Goal: Use online tool/utility: Utilize a website feature to perform a specific function

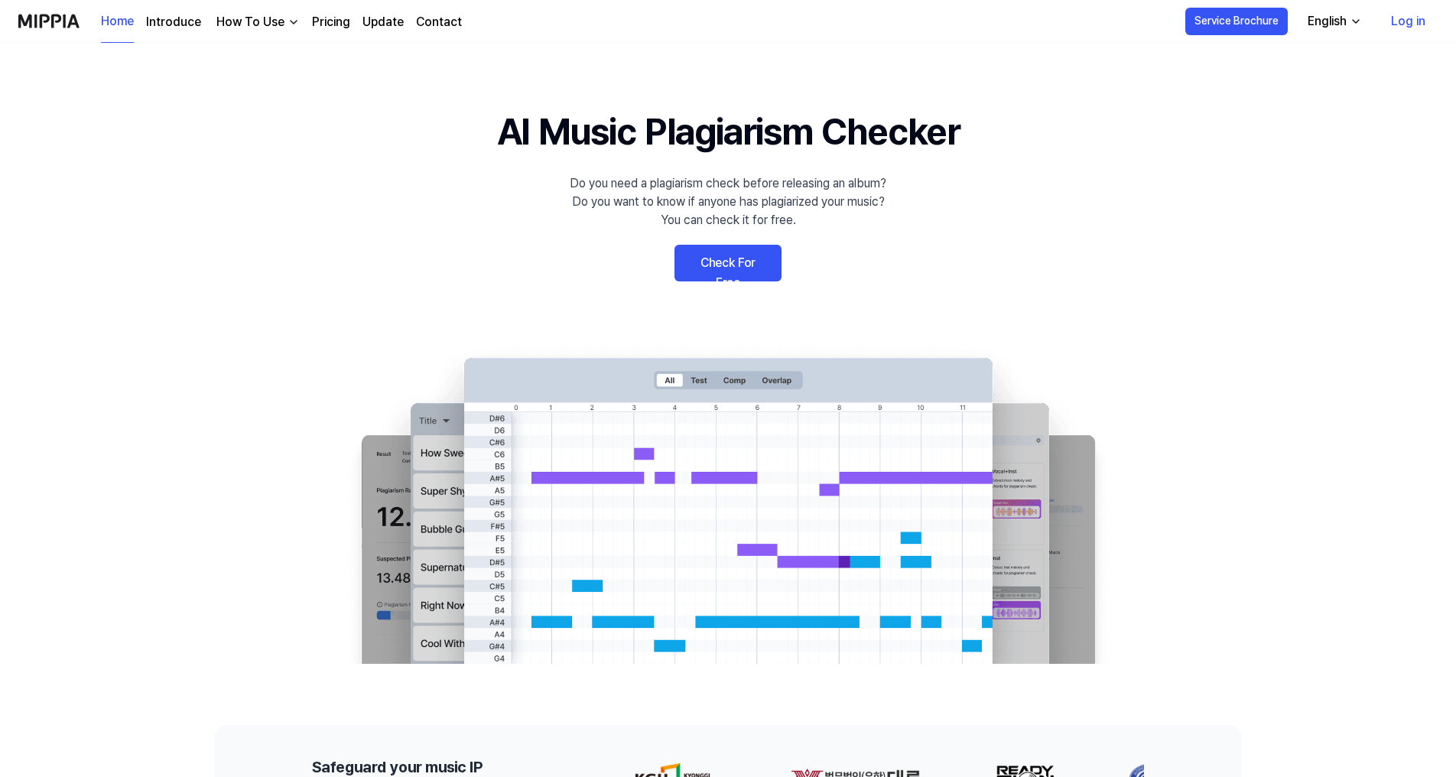
click at [731, 268] on link "Check For Free" at bounding box center [728, 263] width 107 height 37
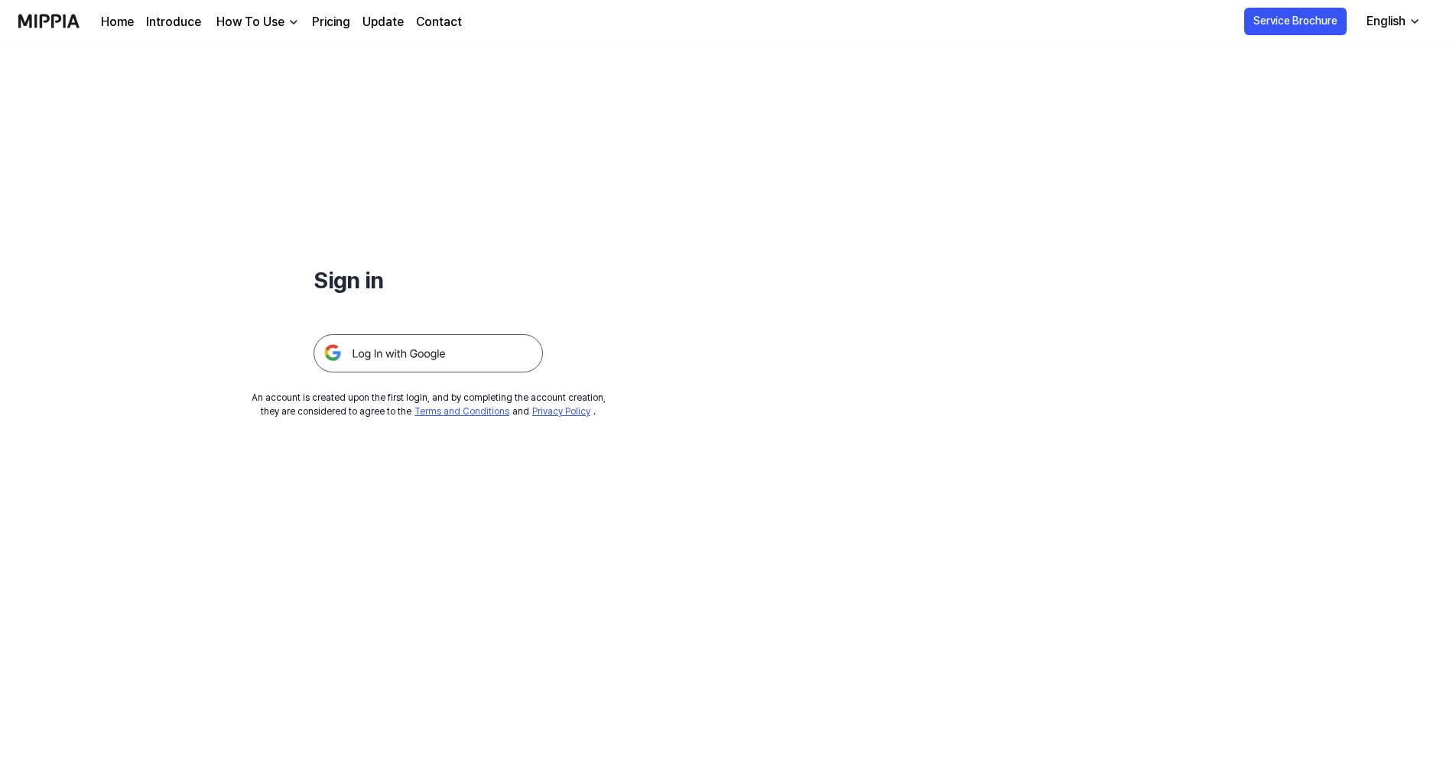
click at [450, 366] on img at bounding box center [428, 353] width 229 height 38
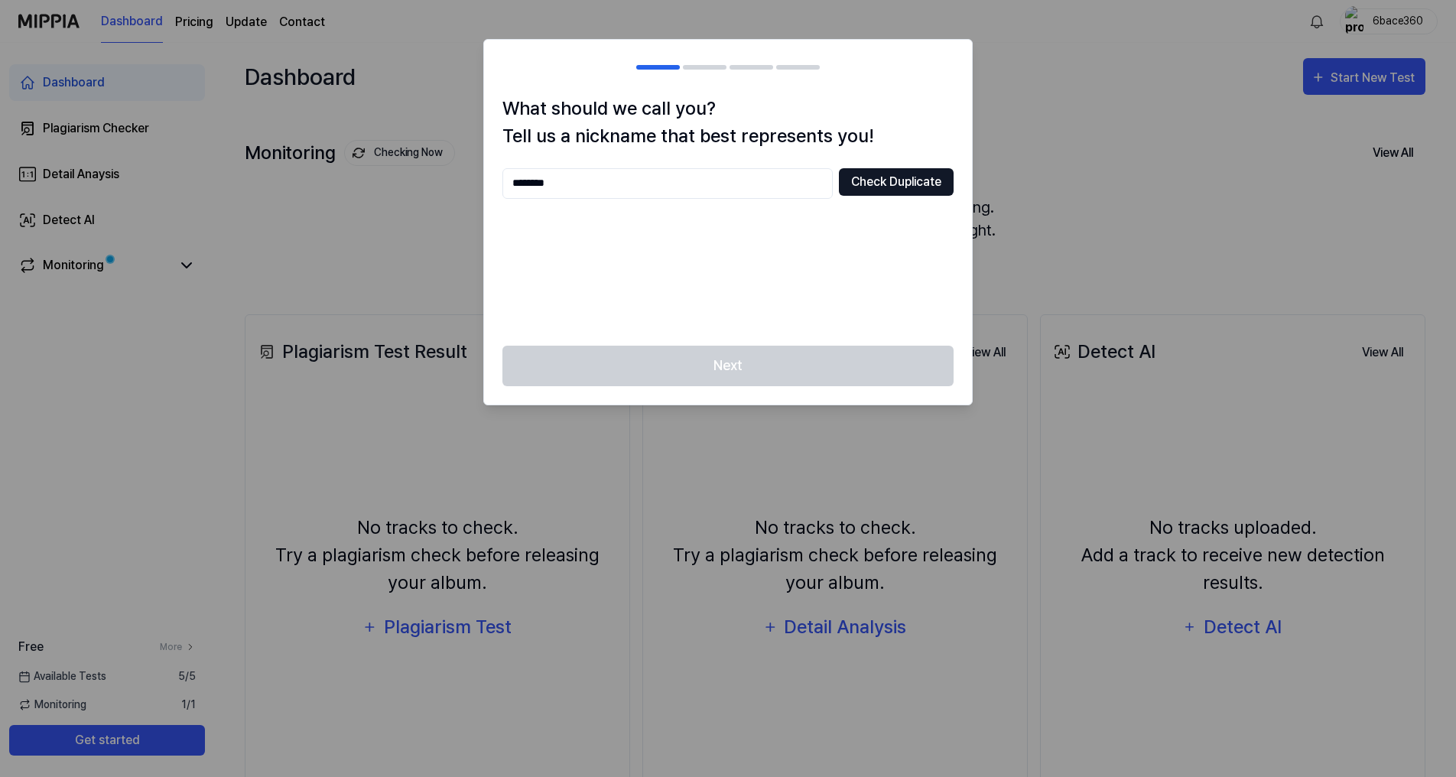
type input "********"
click at [880, 182] on button "Check Duplicate" at bounding box center [896, 182] width 115 height 28
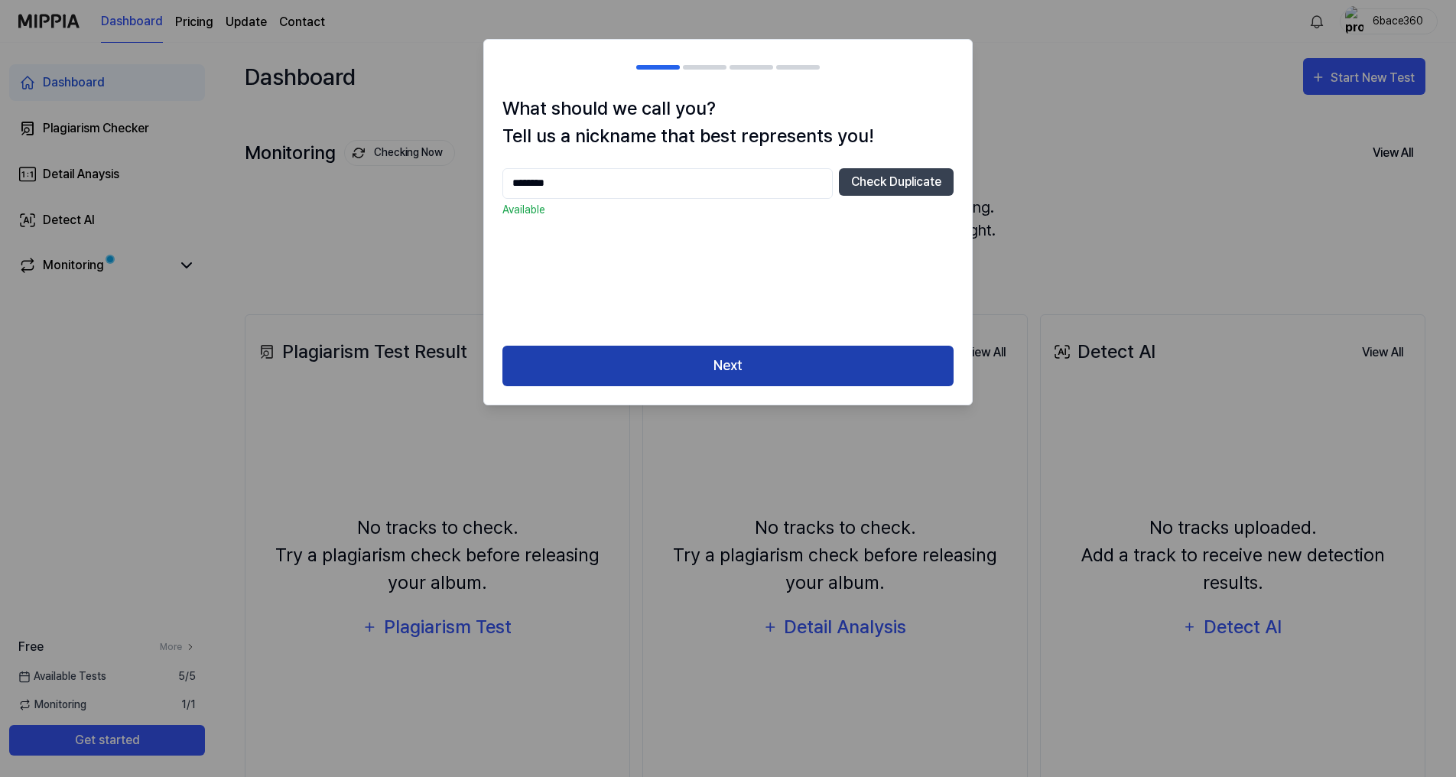
click at [710, 347] on button "Next" at bounding box center [728, 366] width 451 height 41
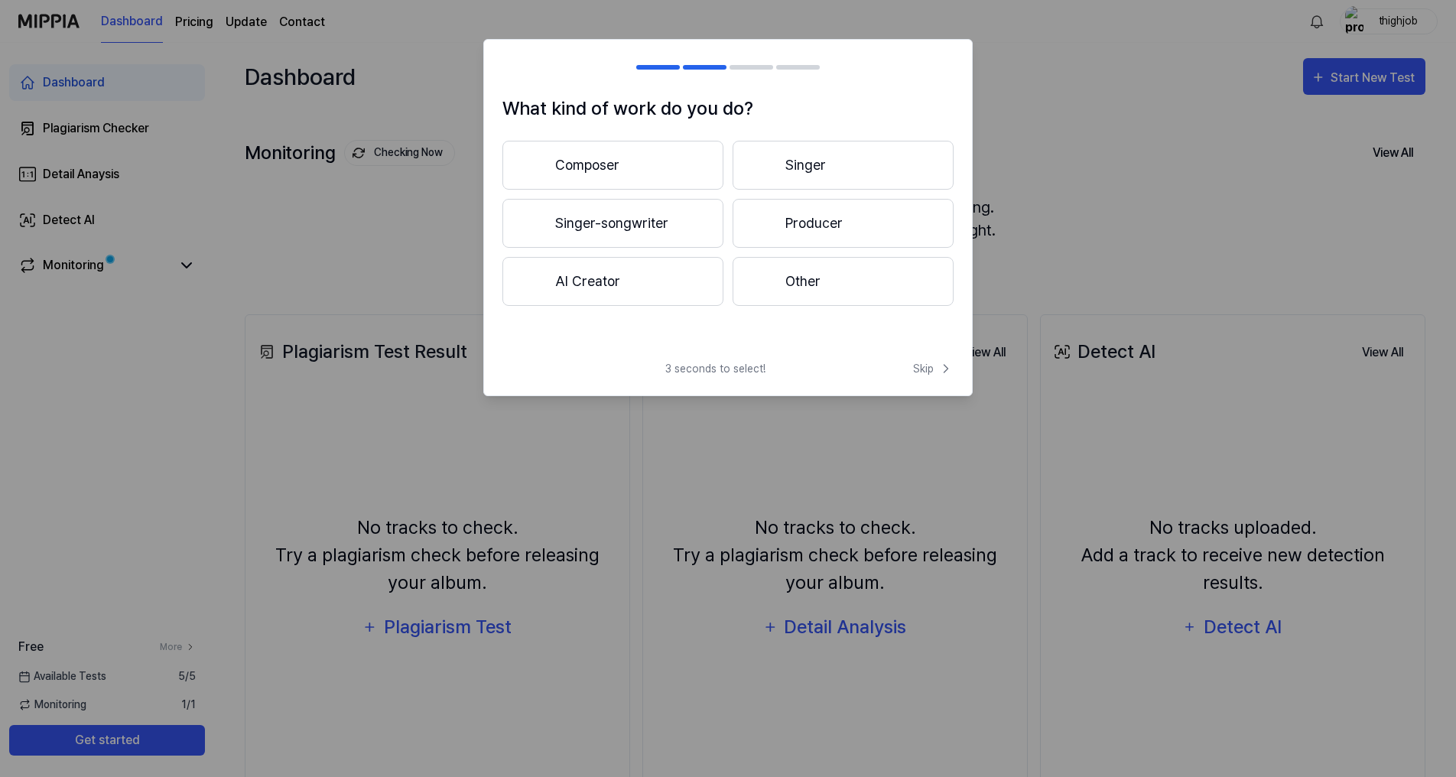
click at [613, 168] on button "Composer" at bounding box center [613, 165] width 221 height 49
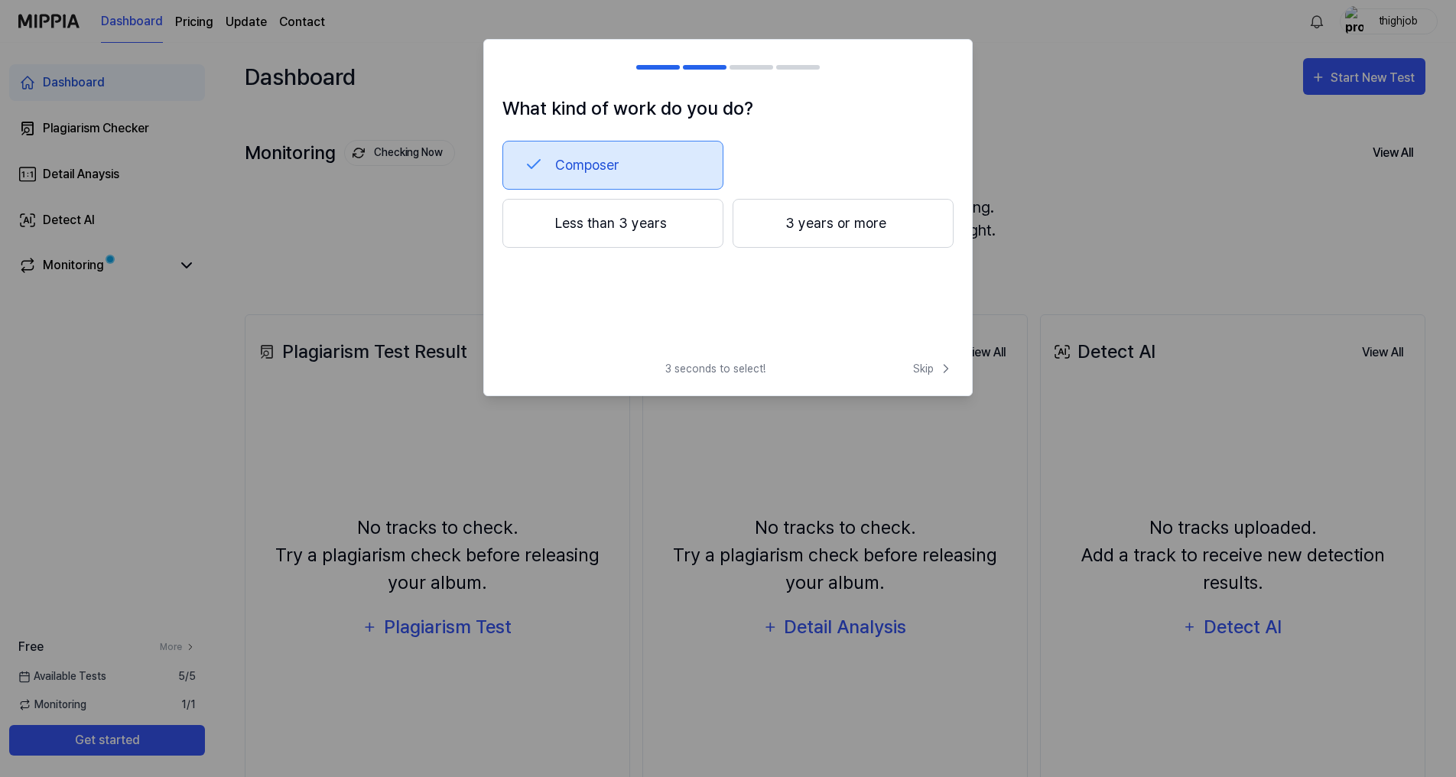
click at [626, 162] on button "Composer" at bounding box center [613, 165] width 221 height 49
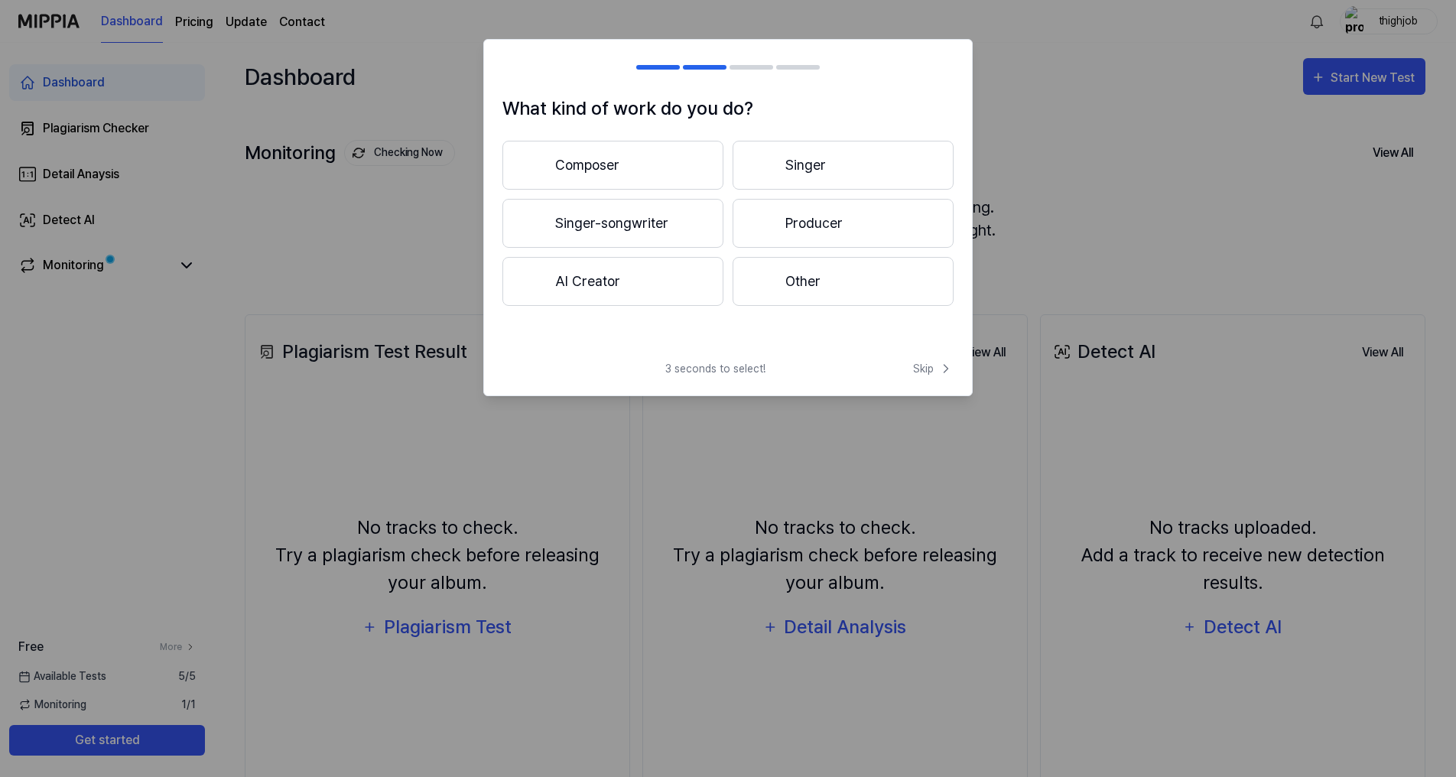
click at [827, 220] on button "Producer" at bounding box center [843, 223] width 221 height 49
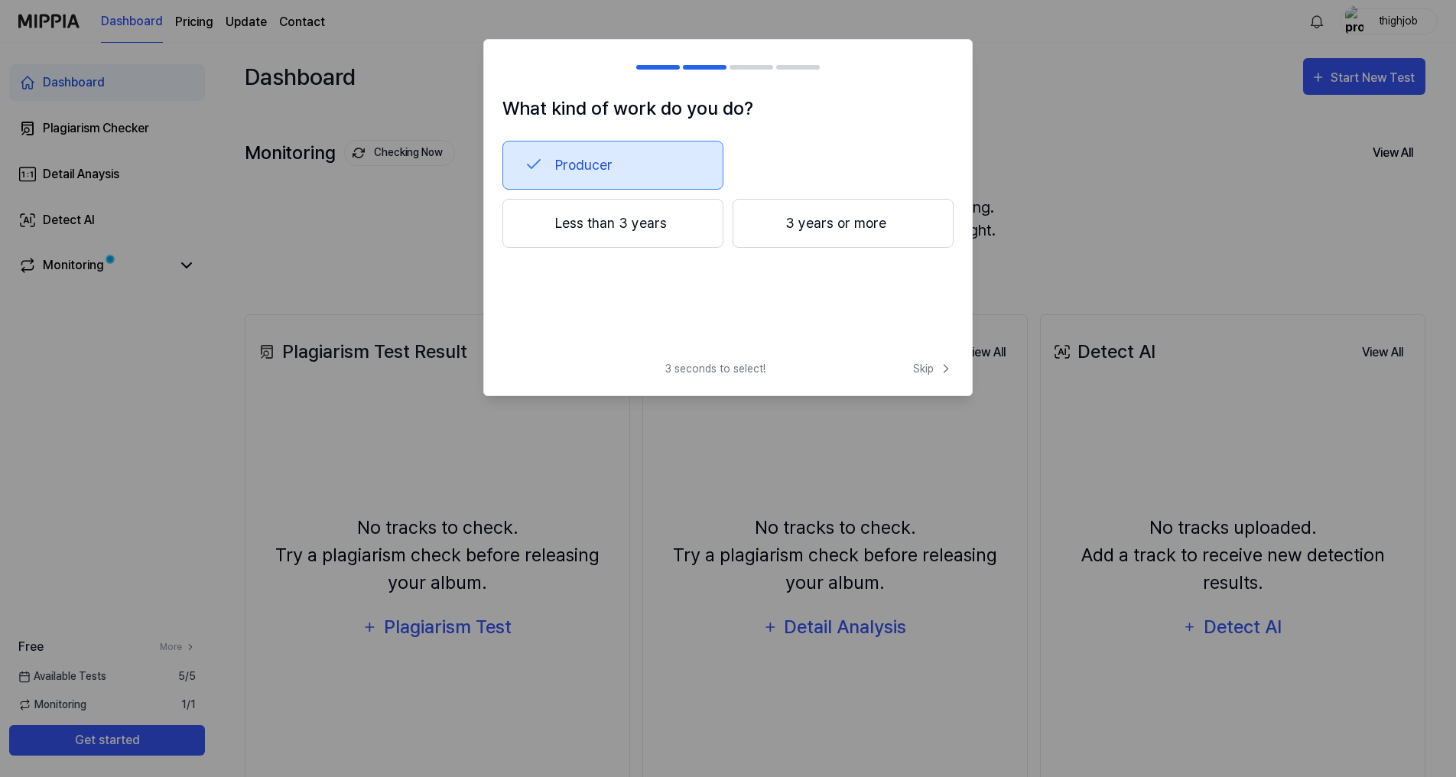
click at [631, 155] on button "Producer" at bounding box center [613, 165] width 221 height 49
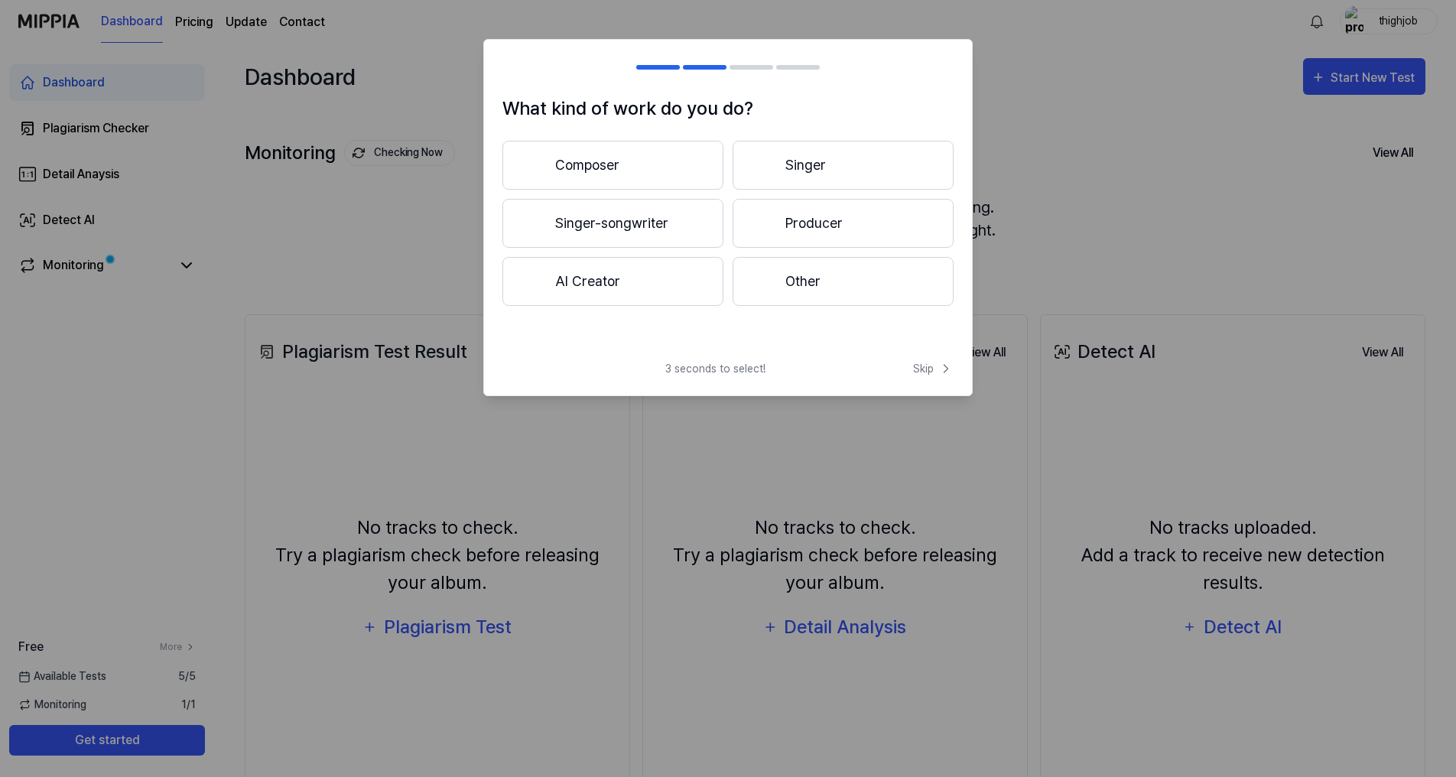
click at [812, 168] on button "Singer" at bounding box center [843, 165] width 221 height 49
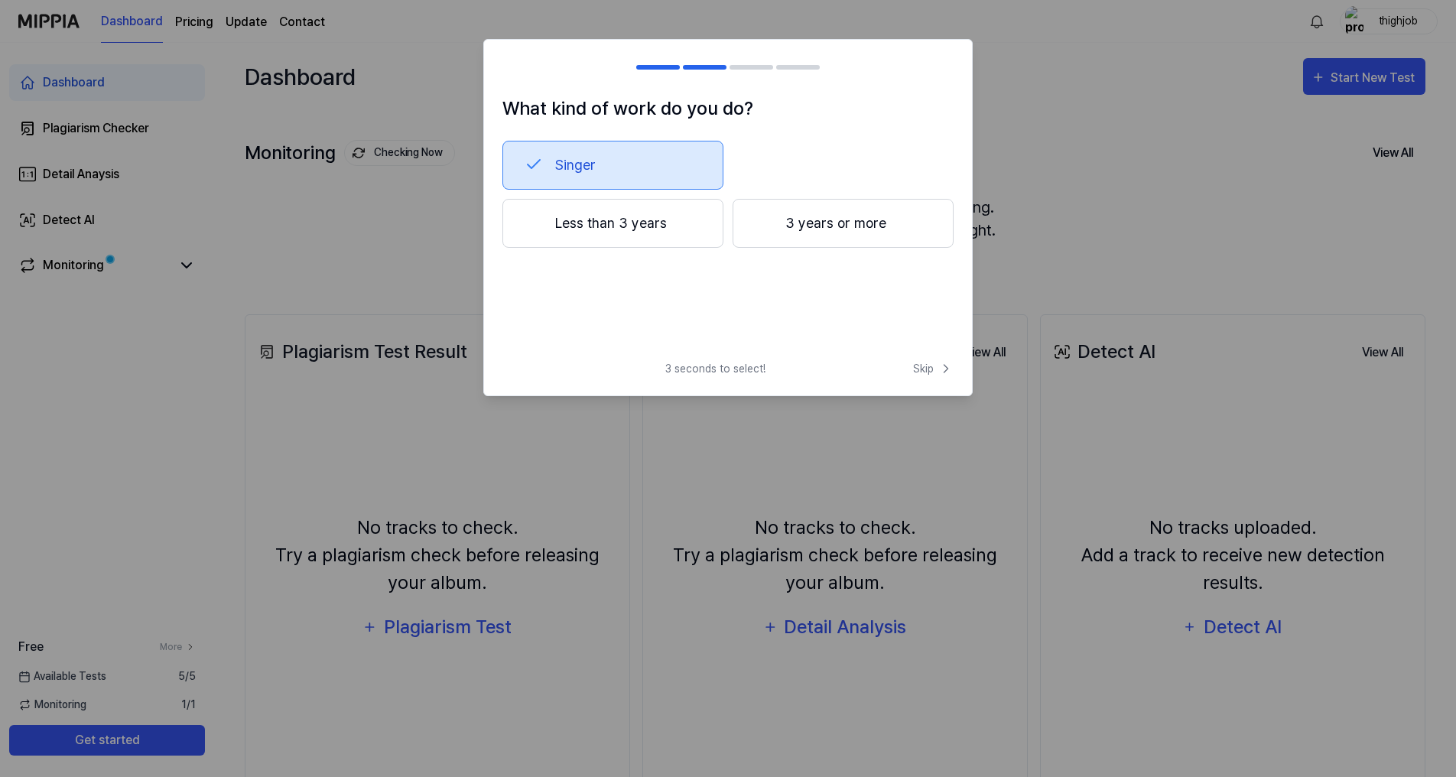
click at [619, 147] on button "Singer" at bounding box center [613, 165] width 221 height 49
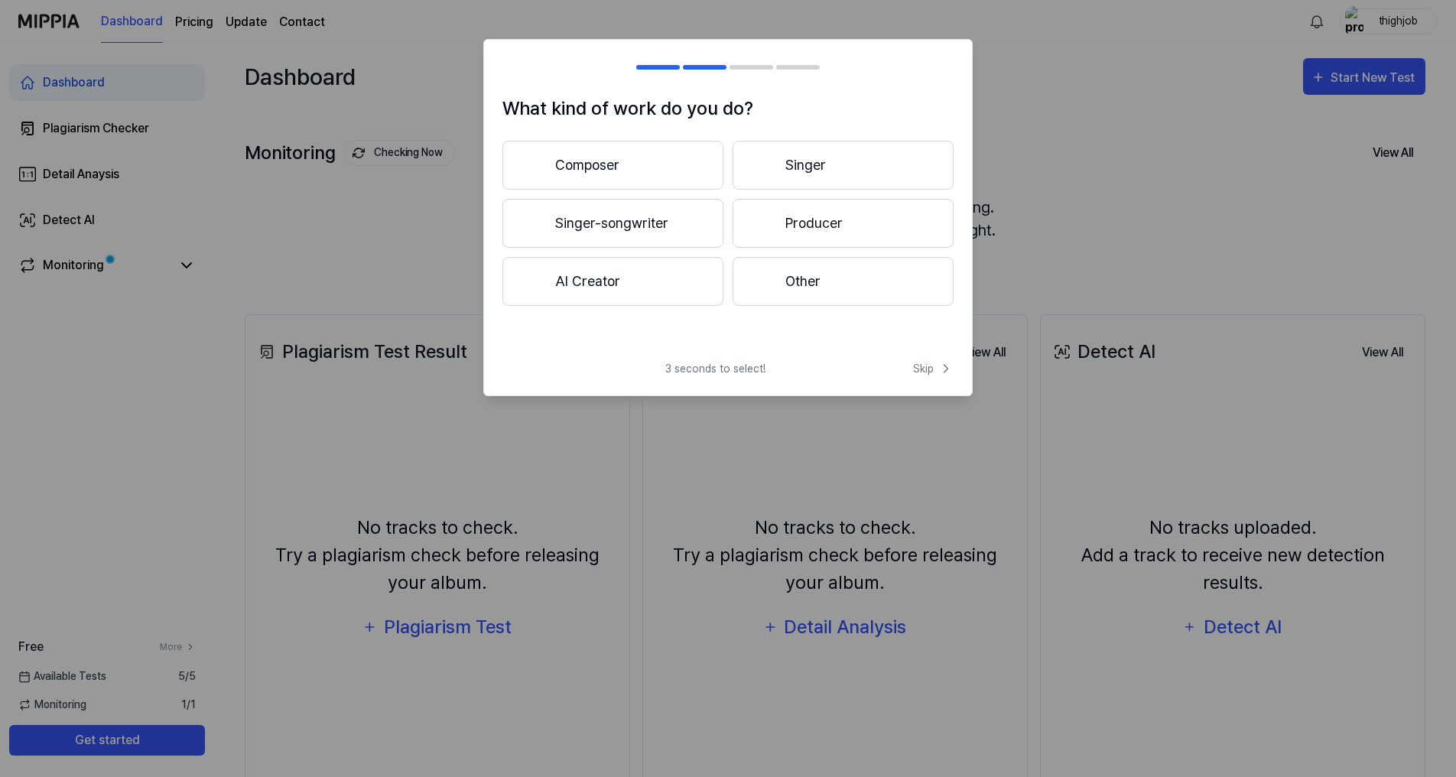
click at [821, 215] on button "Producer" at bounding box center [843, 223] width 221 height 49
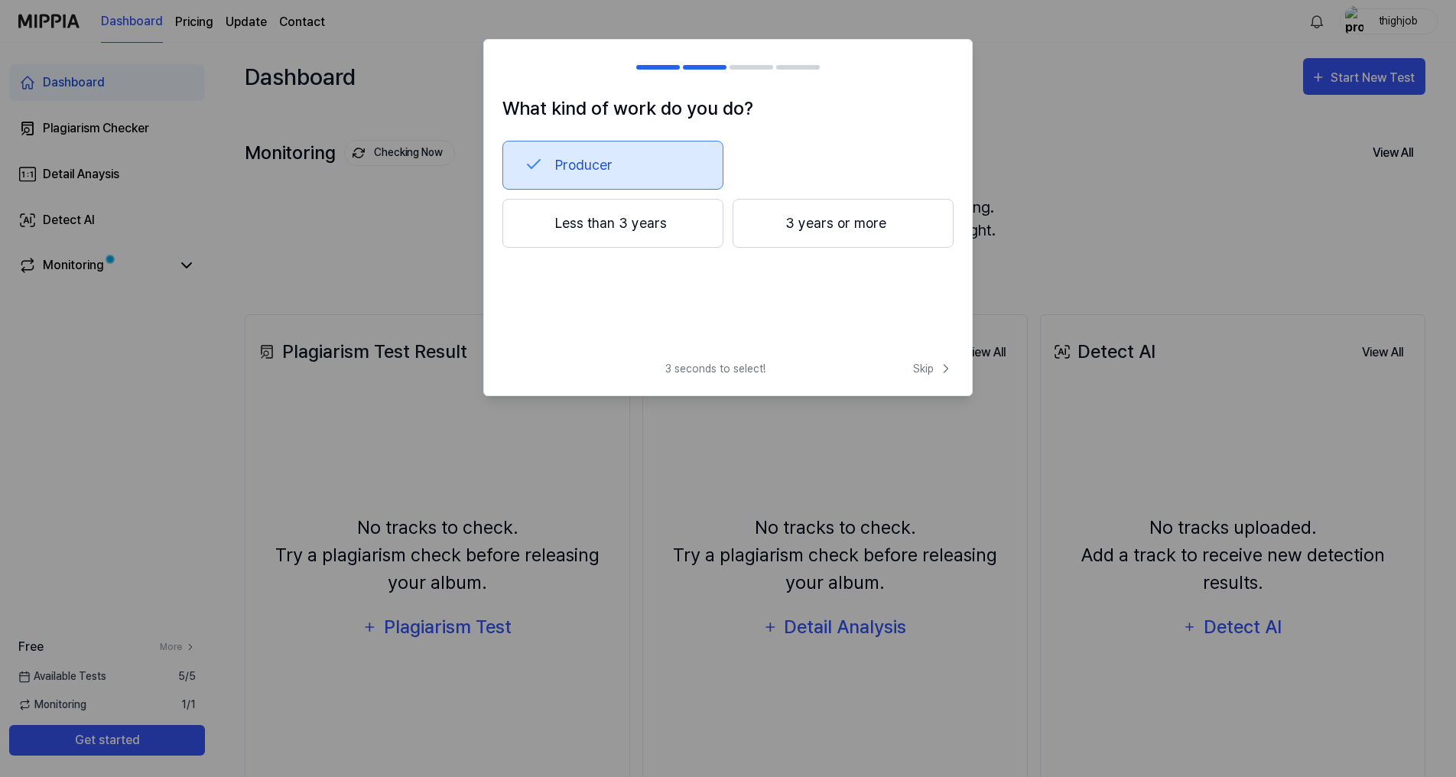
click at [838, 231] on button "3 years or more" at bounding box center [843, 223] width 221 height 49
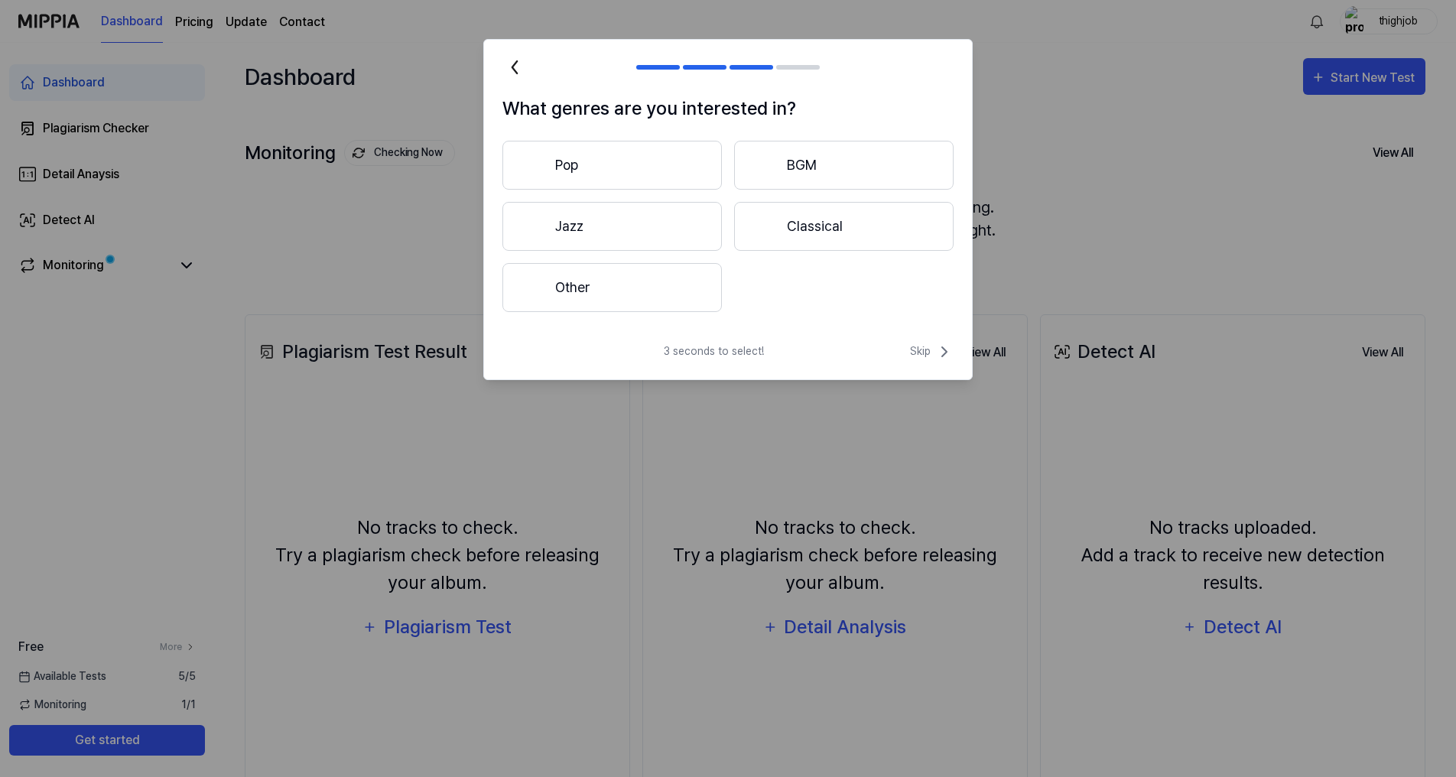
click at [659, 283] on button "Other" at bounding box center [613, 287] width 220 height 49
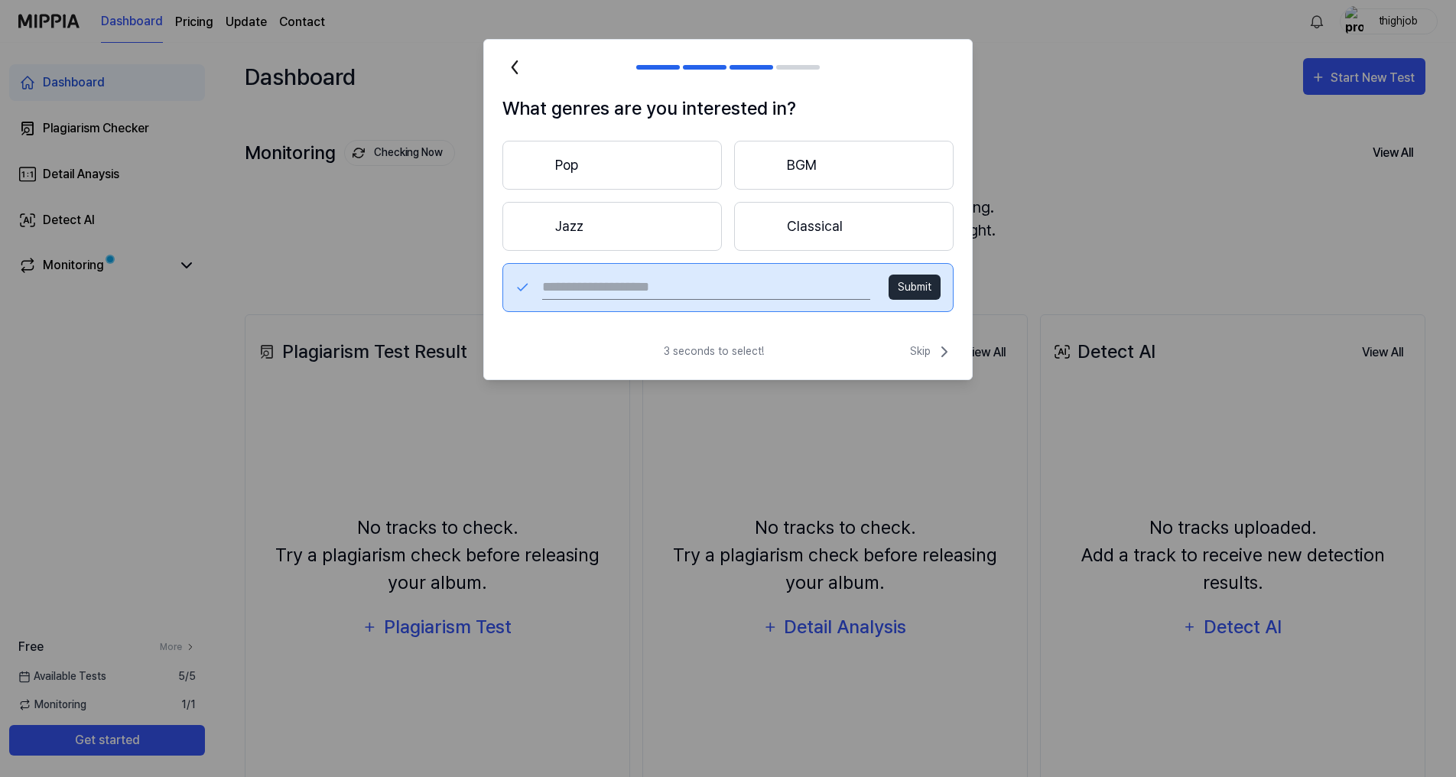
click at [931, 289] on button "Submit" at bounding box center [915, 287] width 52 height 25
click at [784, 288] on input "text" at bounding box center [706, 287] width 328 height 24
click at [922, 348] on span "Skip" at bounding box center [932, 352] width 44 height 18
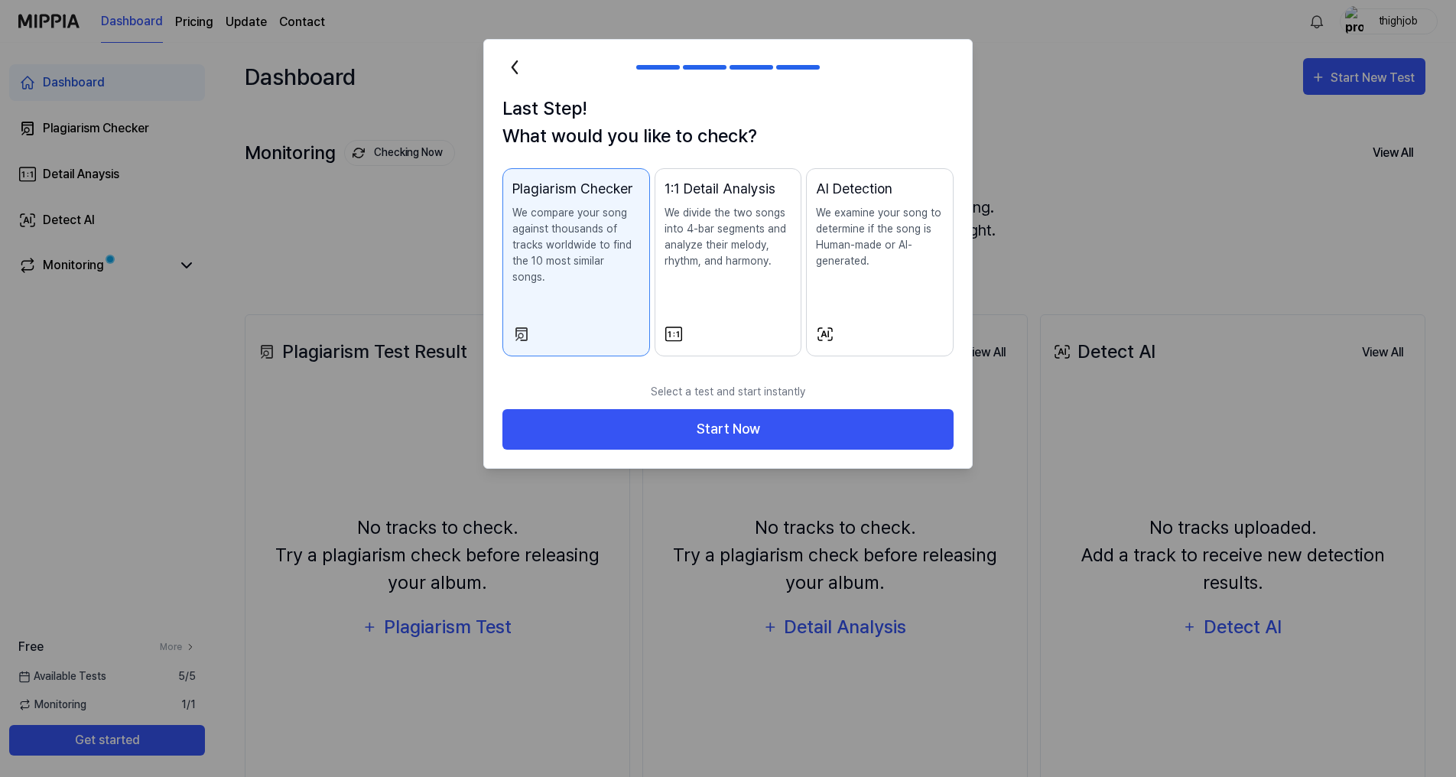
click at [895, 245] on p "We examine your song to determine if the song is Human-made or AI-generated." at bounding box center [880, 237] width 128 height 64
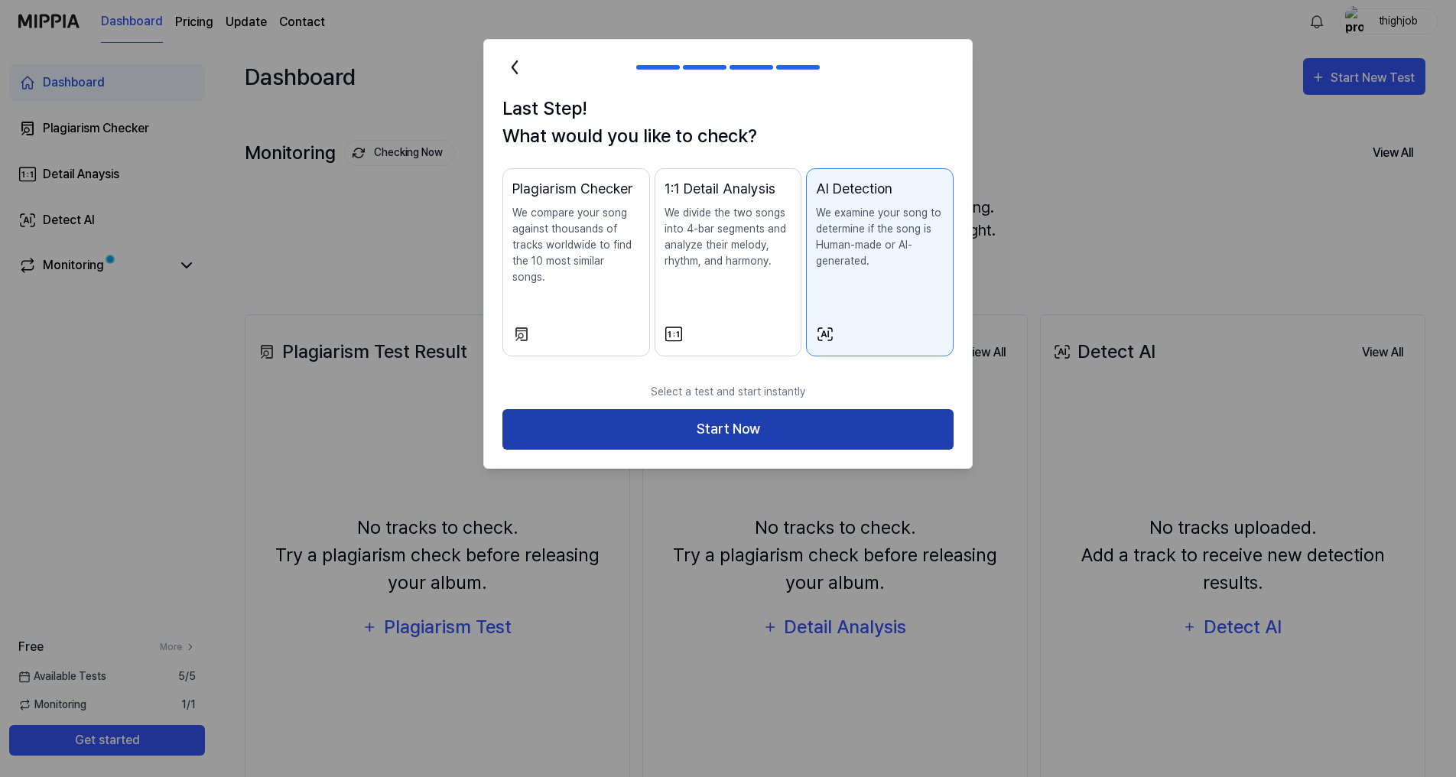
click at [773, 410] on button "Start Now" at bounding box center [728, 429] width 451 height 41
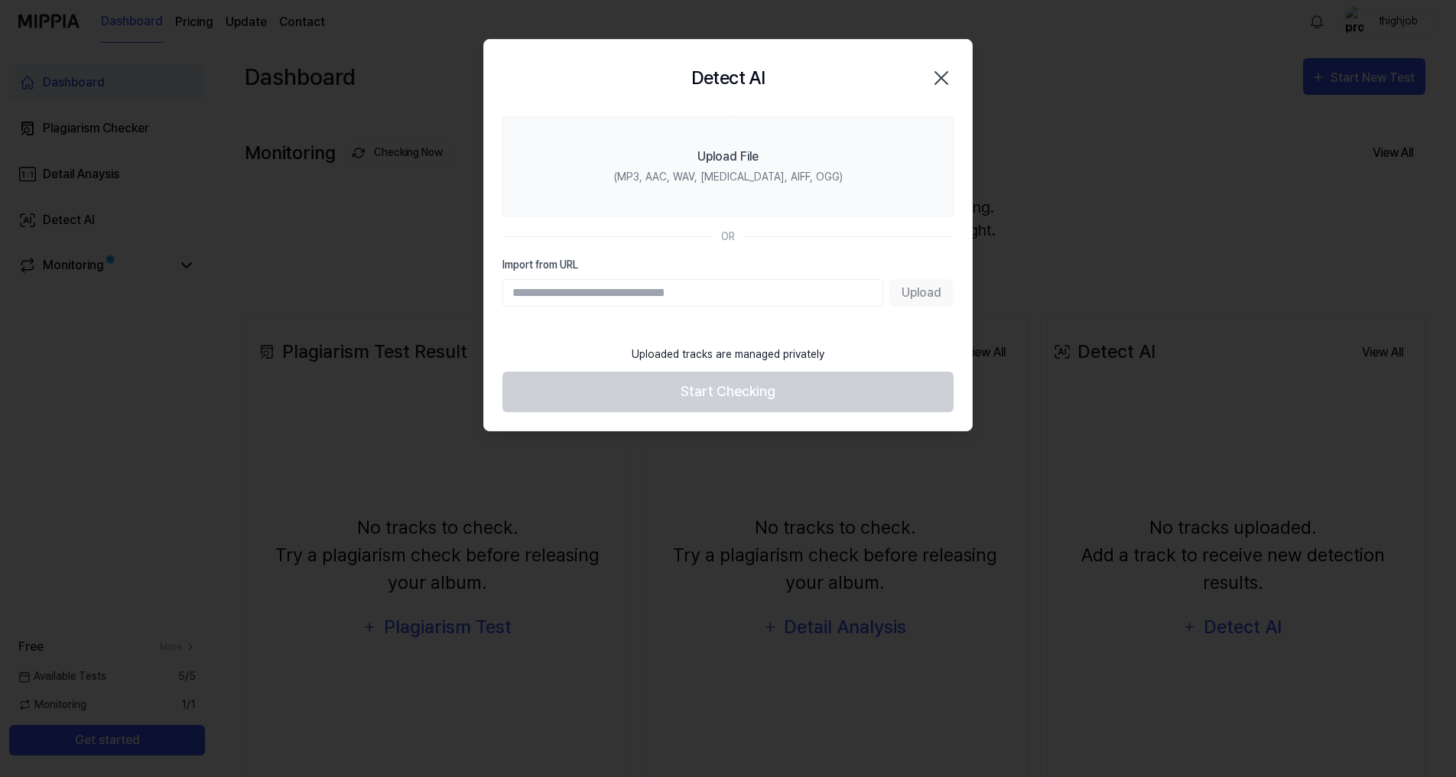
paste input "**********"
type input "**********"
click at [912, 294] on button "Upload" at bounding box center [922, 293] width 64 height 28
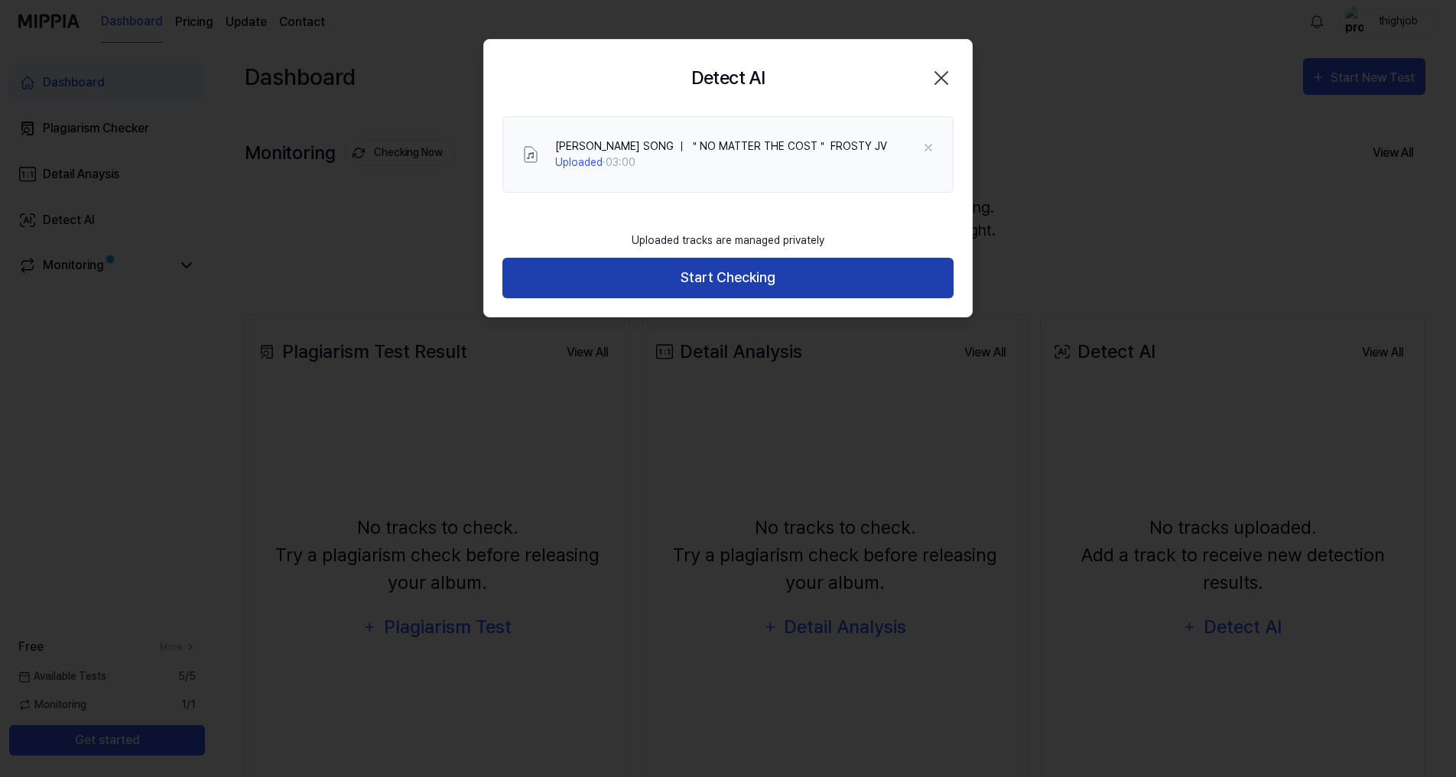
click at [704, 279] on button "Start Checking" at bounding box center [728, 278] width 451 height 41
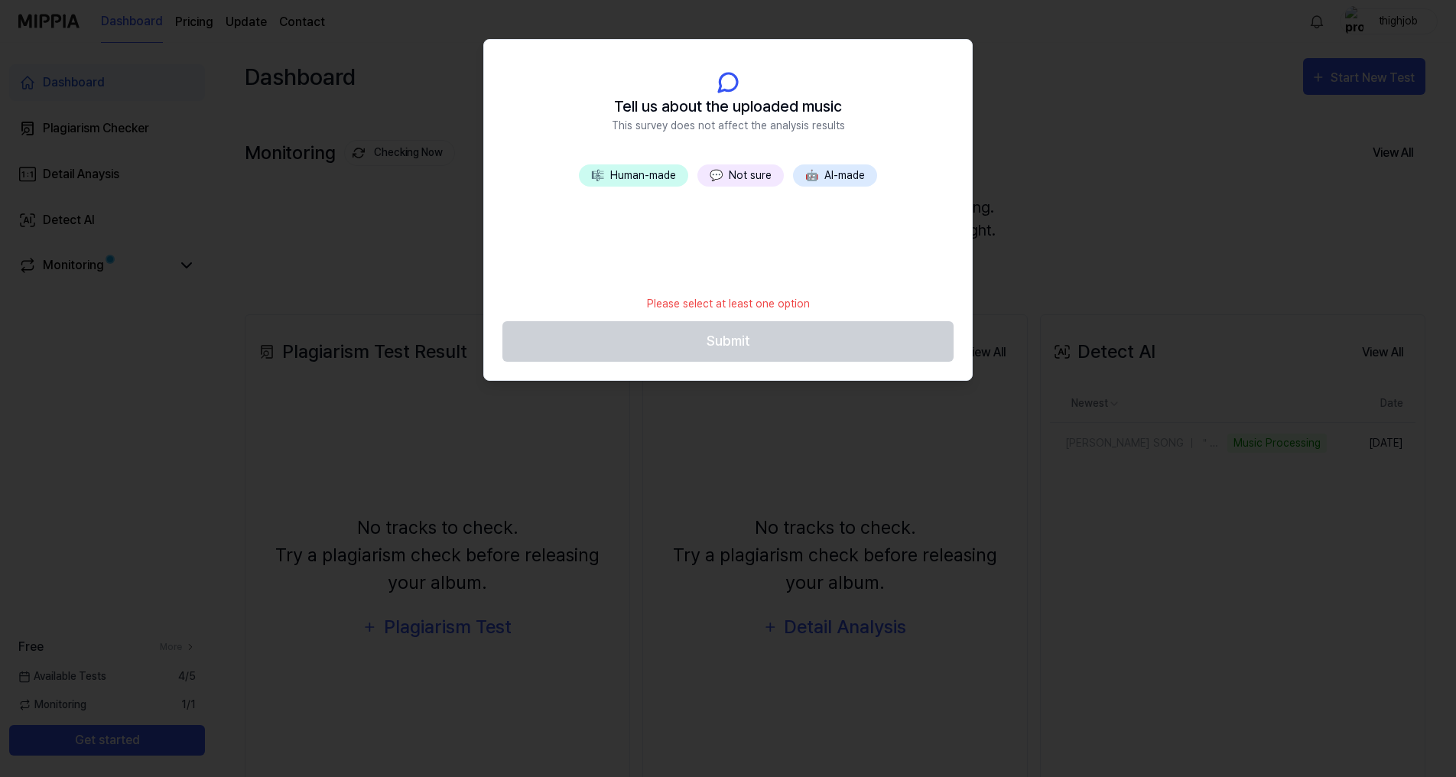
click at [805, 181] on span "🤖" at bounding box center [811, 175] width 13 height 12
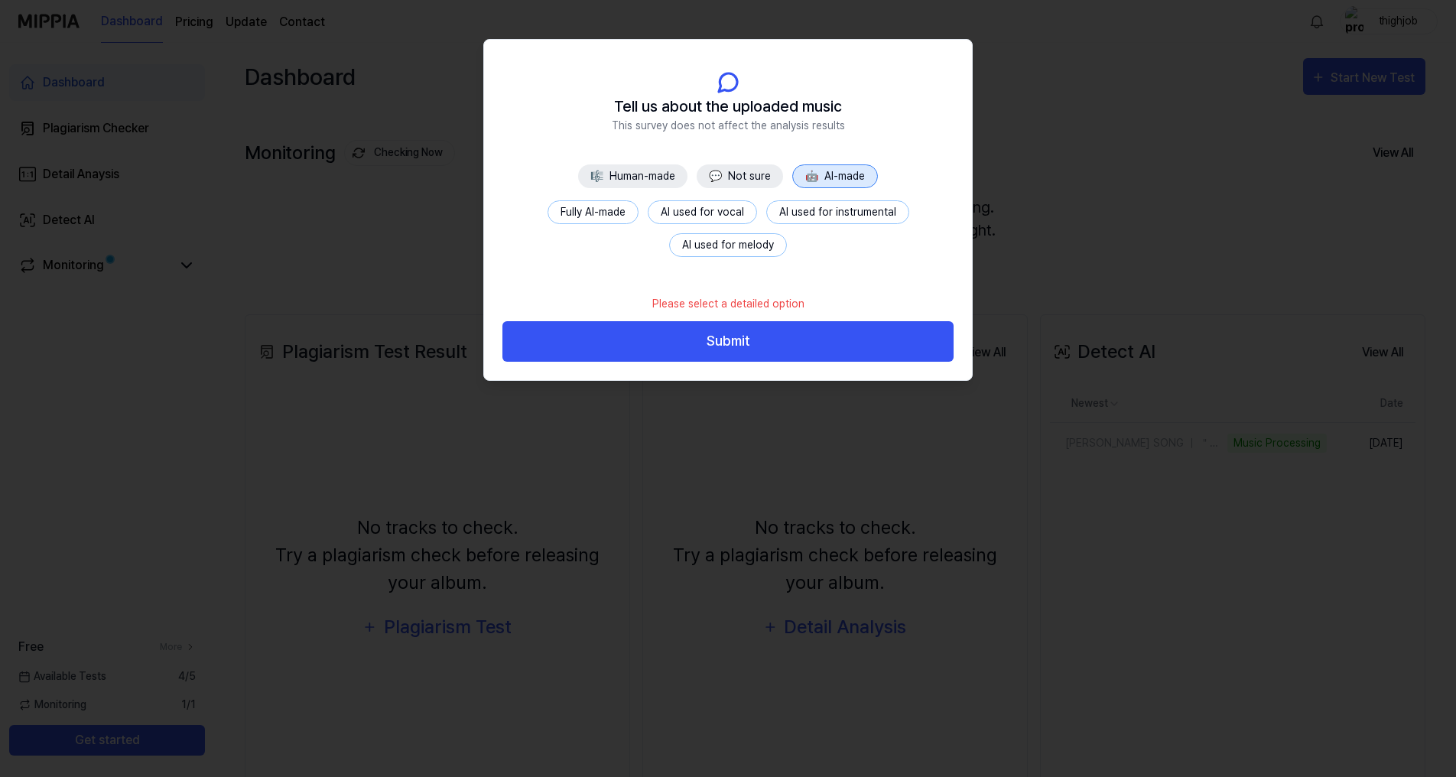
click at [616, 215] on button "Fully AI-made" at bounding box center [593, 212] width 91 height 24
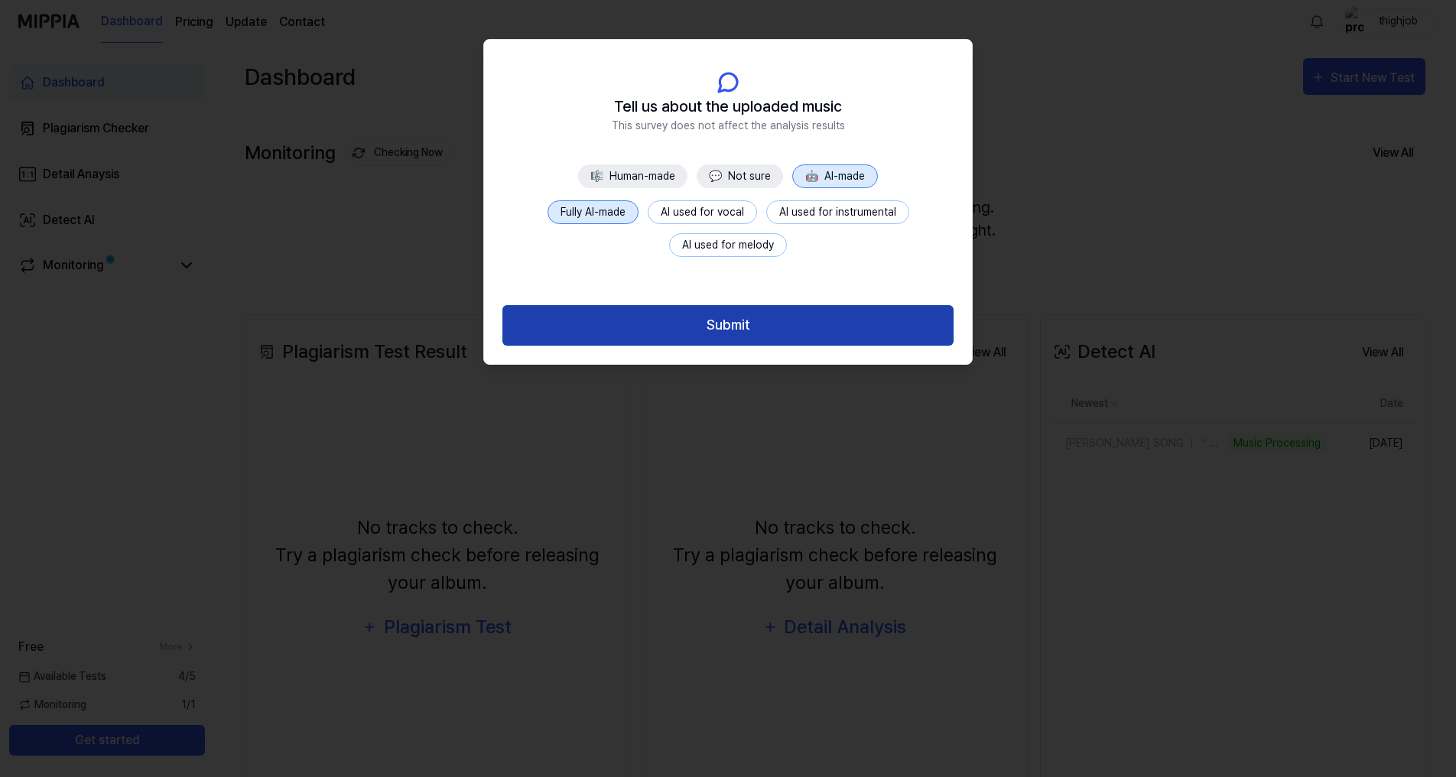
click at [762, 333] on button "Submit" at bounding box center [728, 325] width 451 height 41
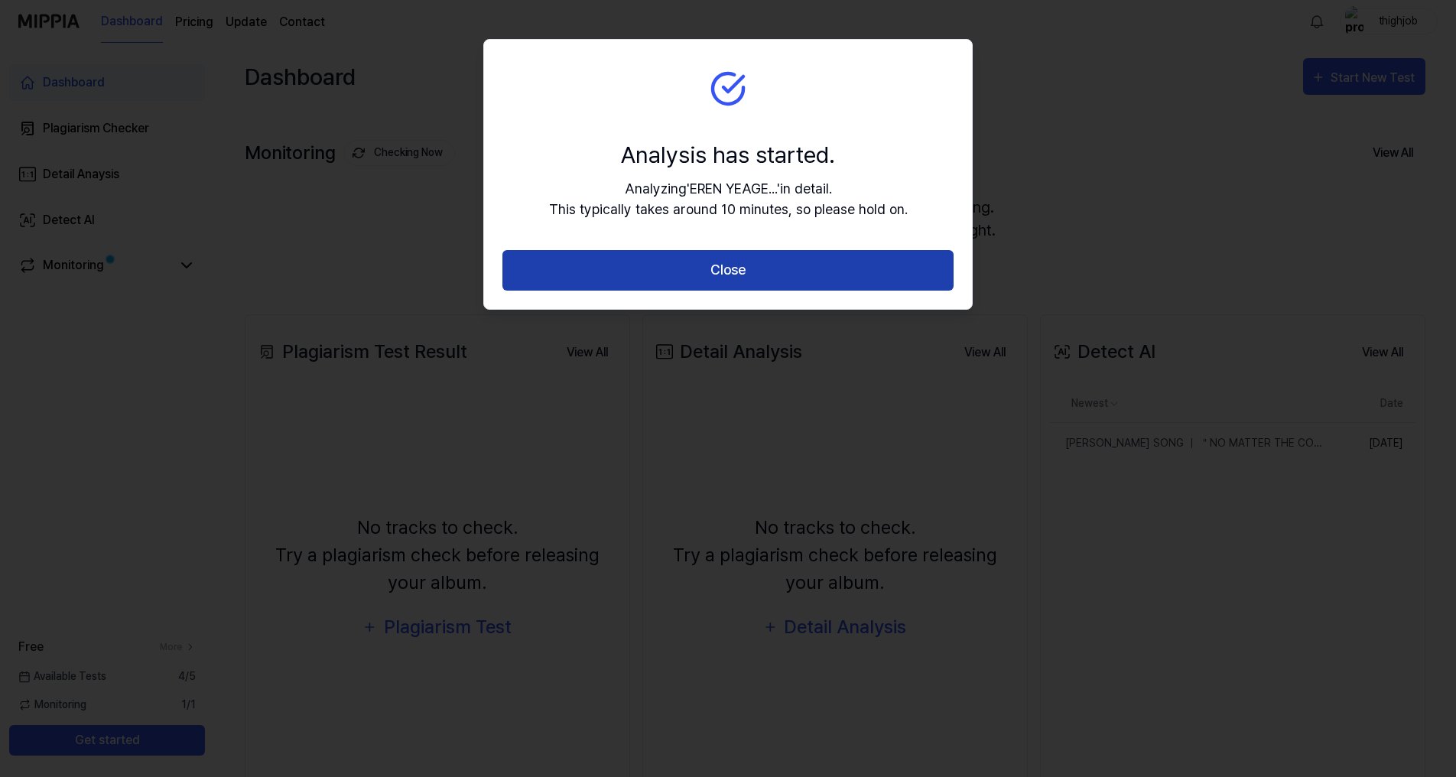
click at [753, 272] on button "Close" at bounding box center [728, 270] width 451 height 41
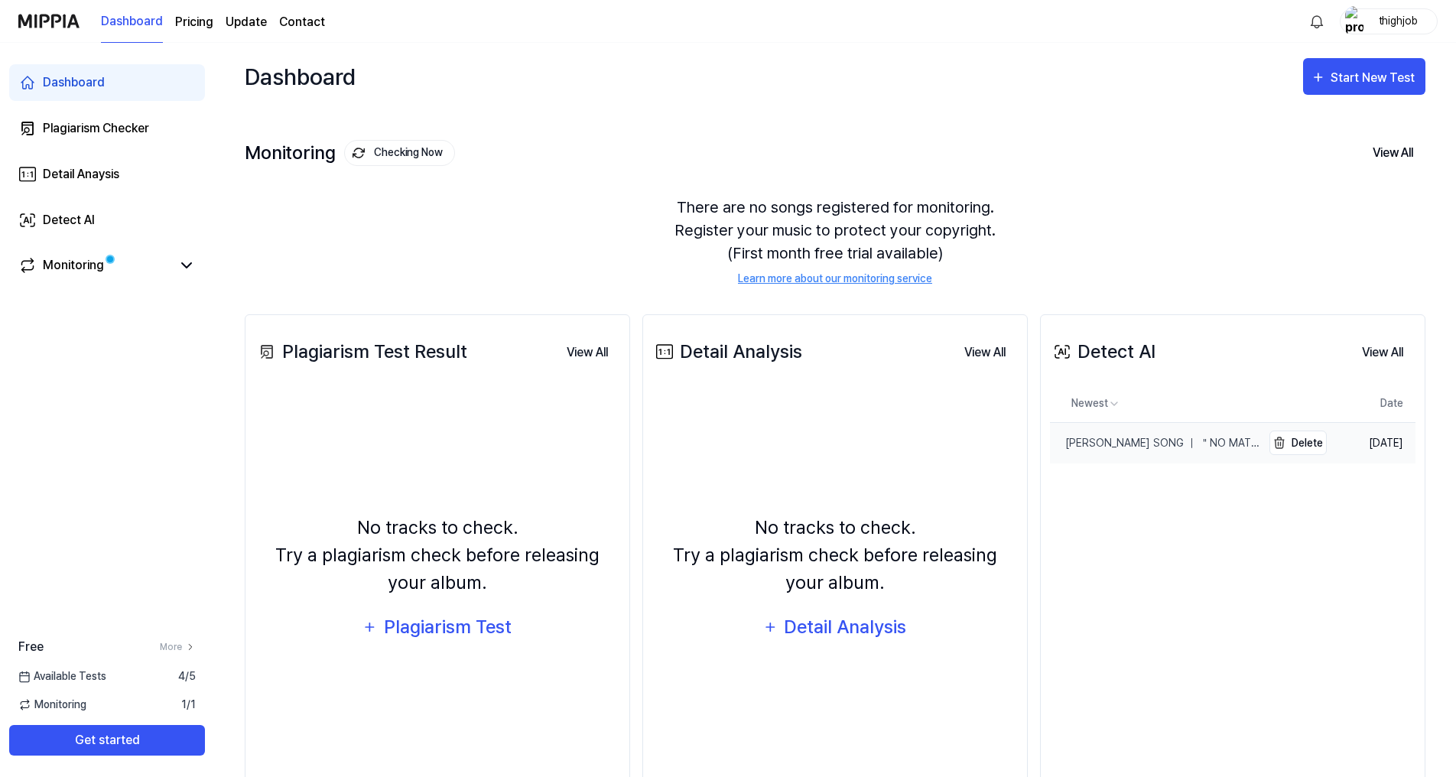
click at [1188, 434] on link "EREN YEAGER SONG ｜ ＂NO MATTER THE COST＂ FROSTY JV" at bounding box center [1156, 443] width 212 height 41
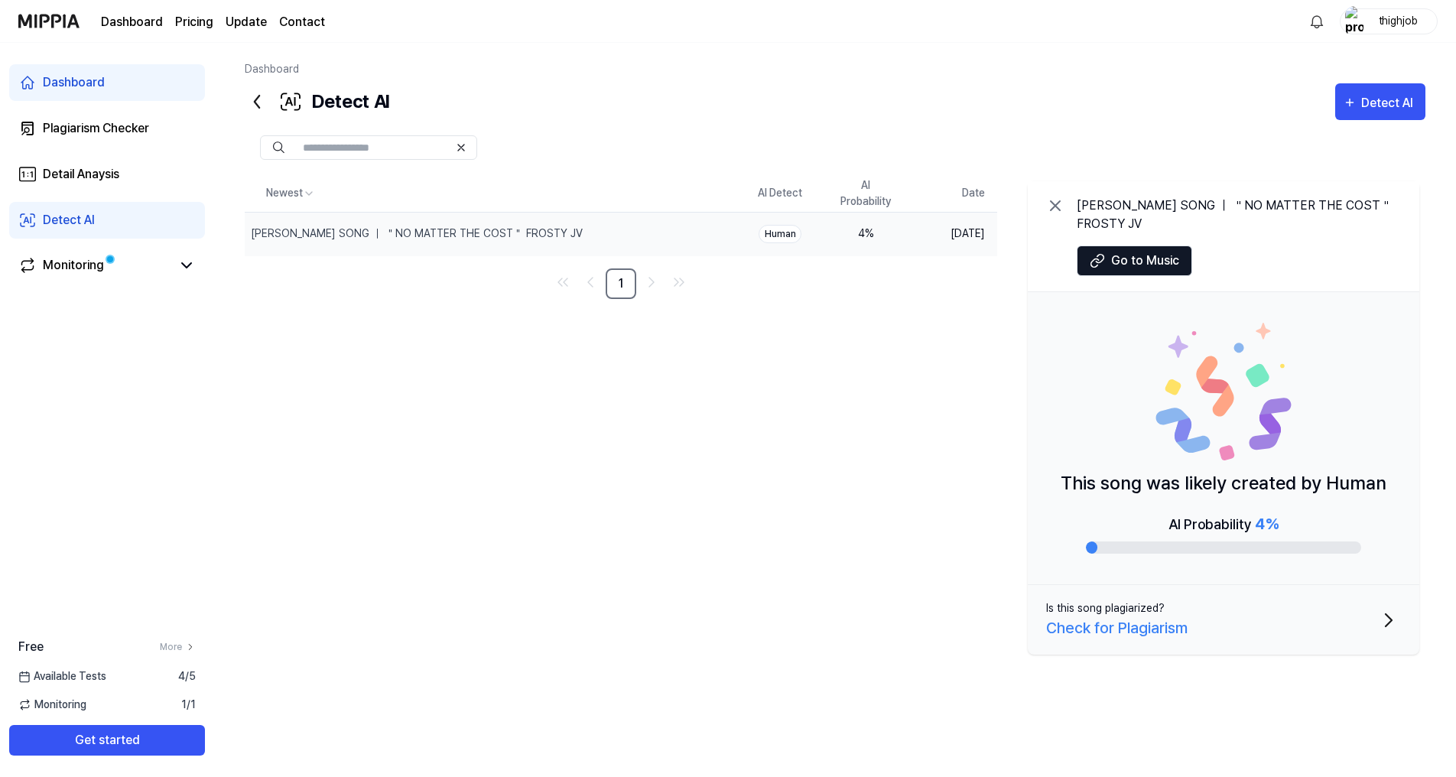
click at [1156, 629] on div "Check for Plagiarism" at bounding box center [1117, 627] width 142 height 23
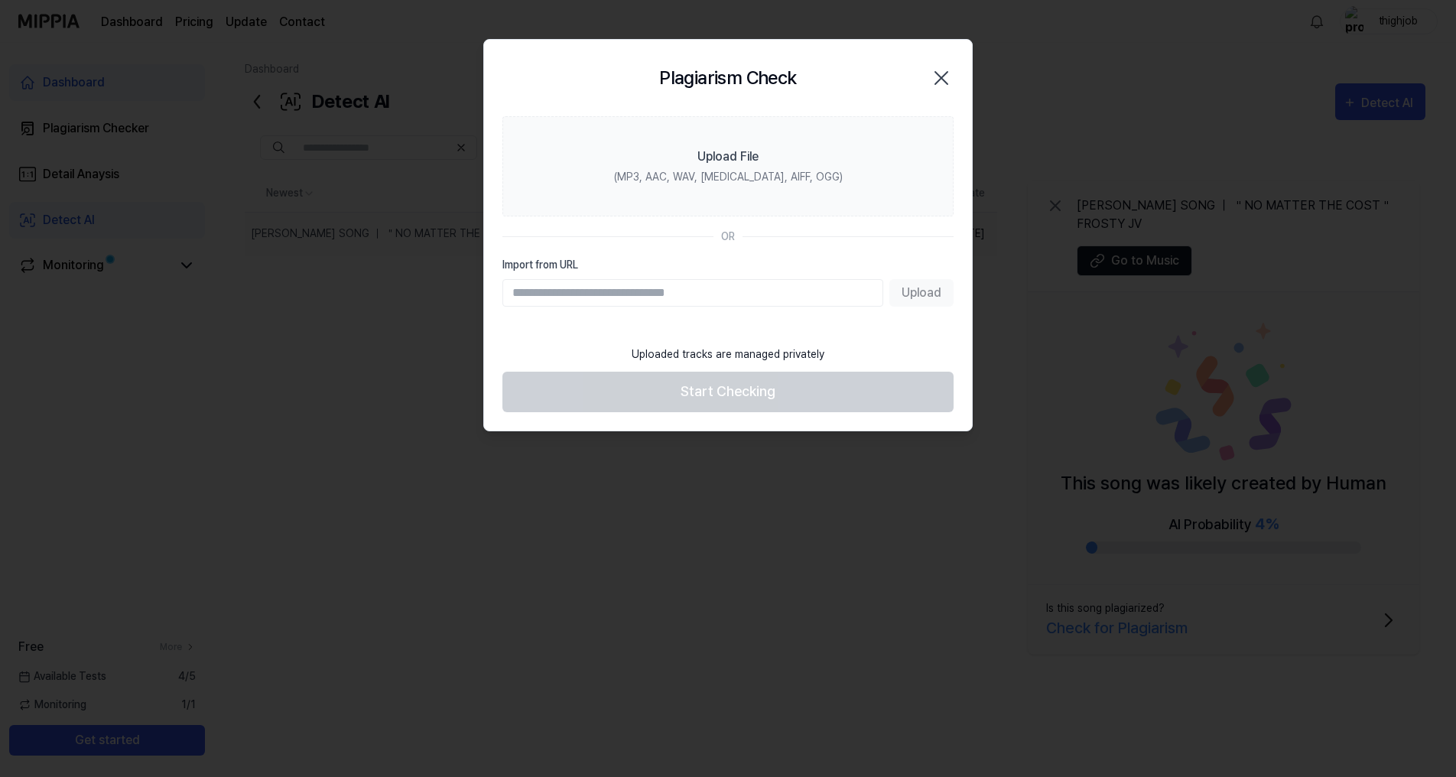
paste input "**********"
type input "**********"
click at [904, 292] on button "Upload" at bounding box center [922, 293] width 64 height 28
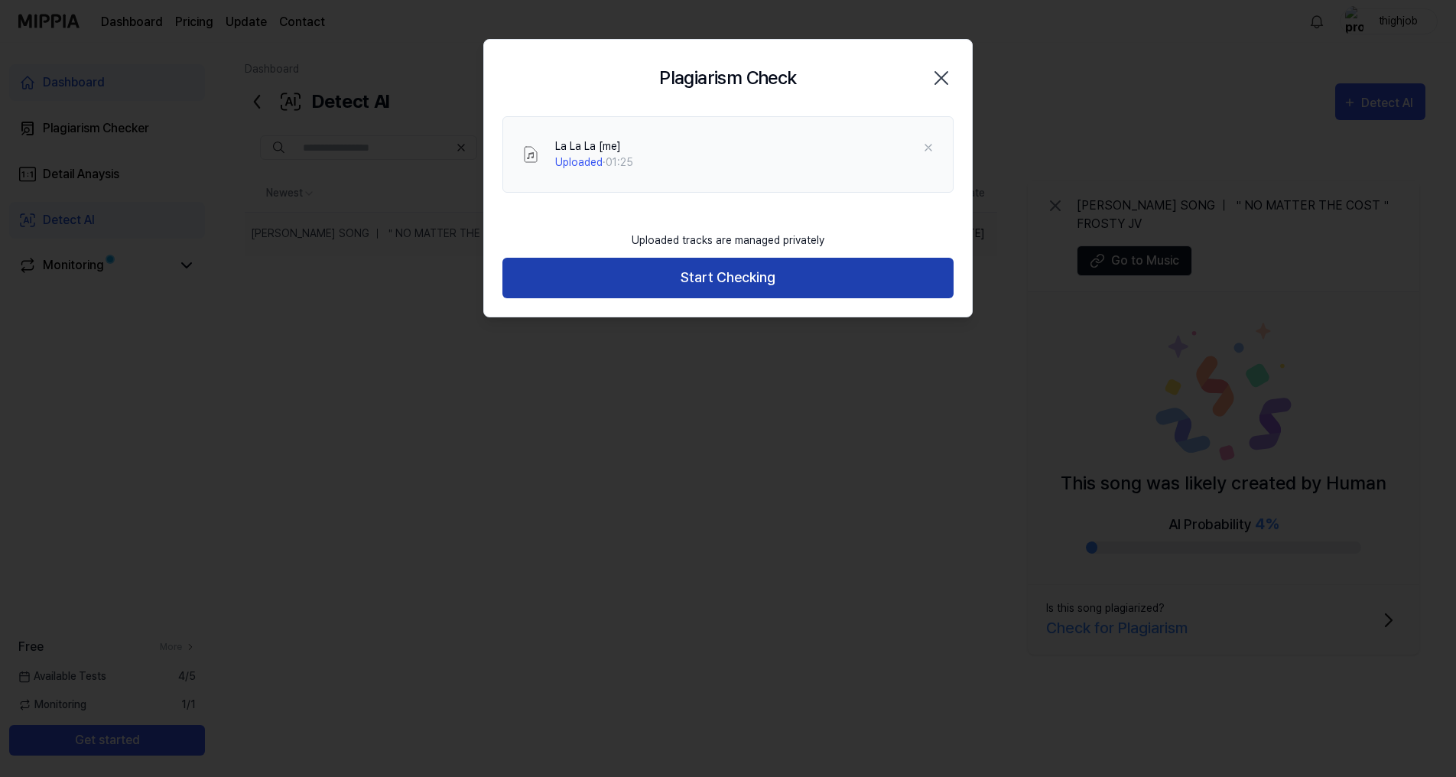
click at [711, 280] on button "Start Checking" at bounding box center [728, 278] width 451 height 41
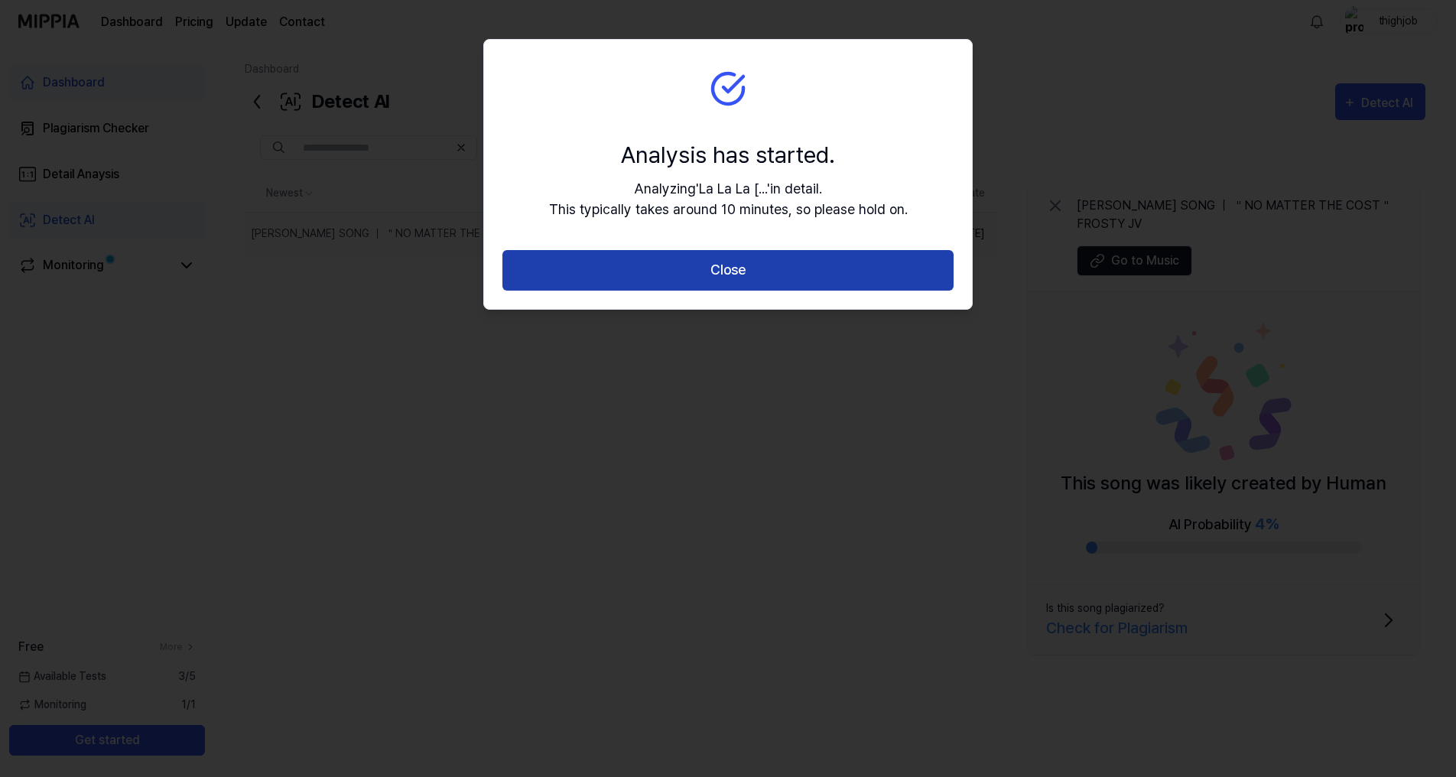
click at [684, 259] on button "Close" at bounding box center [728, 270] width 451 height 41
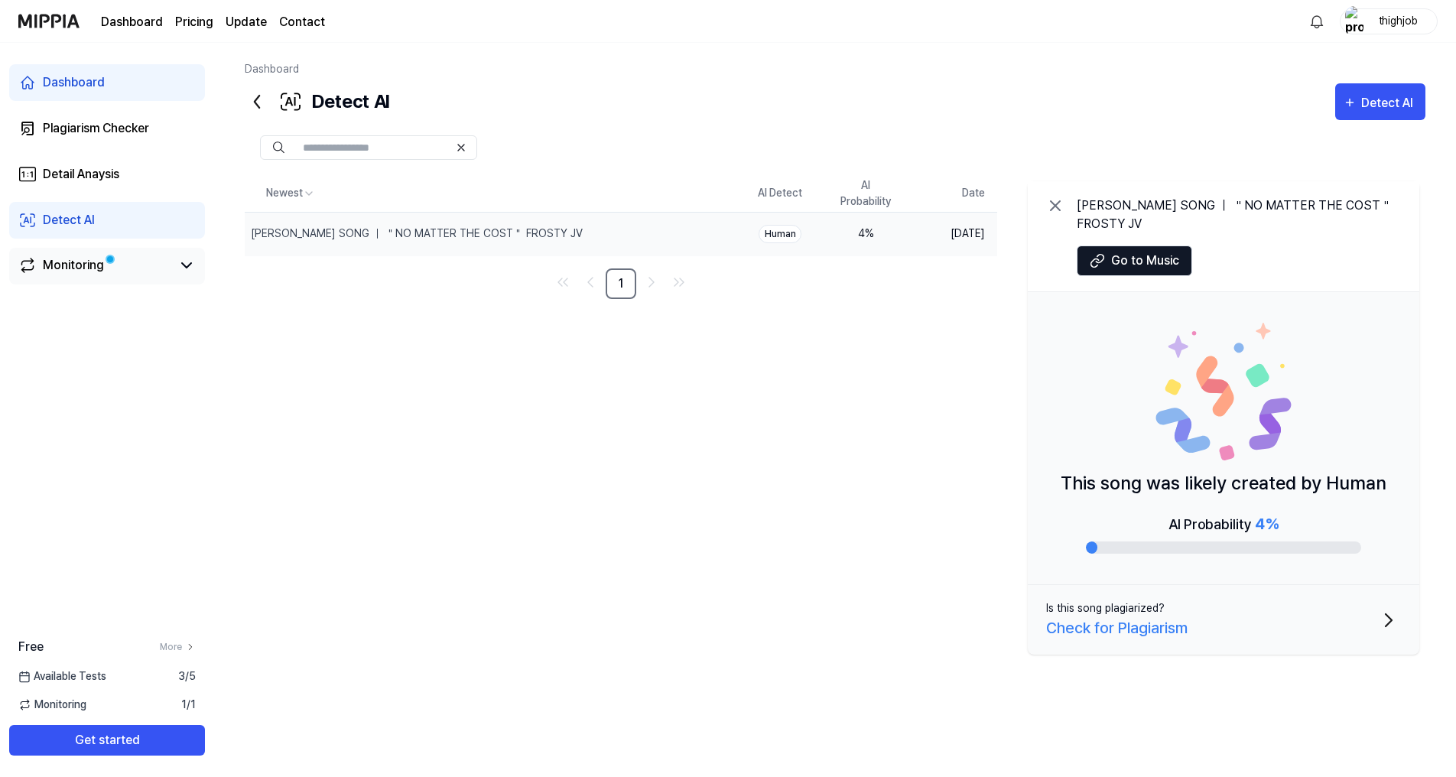
click at [109, 255] on span at bounding box center [110, 259] width 9 height 9
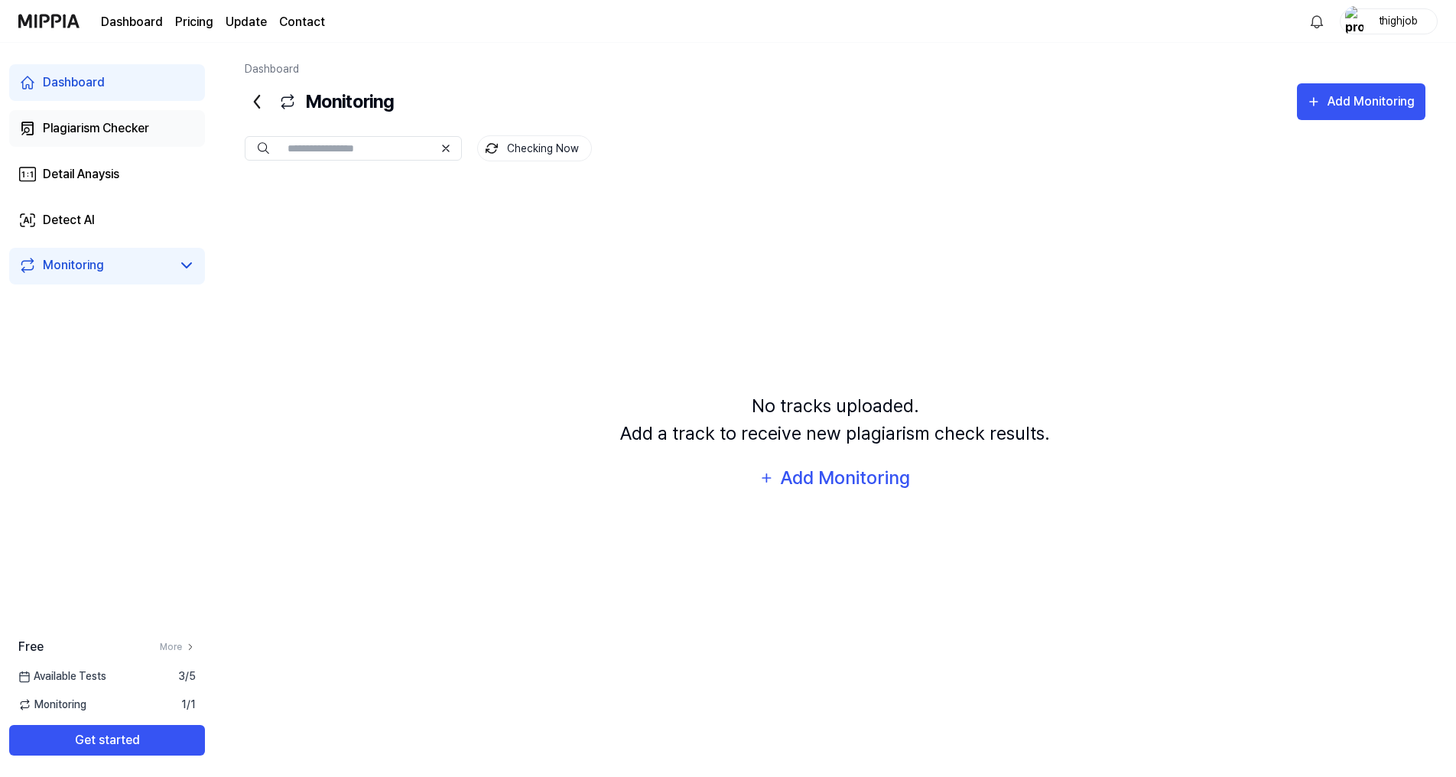
click at [90, 135] on div "Plagiarism Checker" at bounding box center [96, 128] width 106 height 18
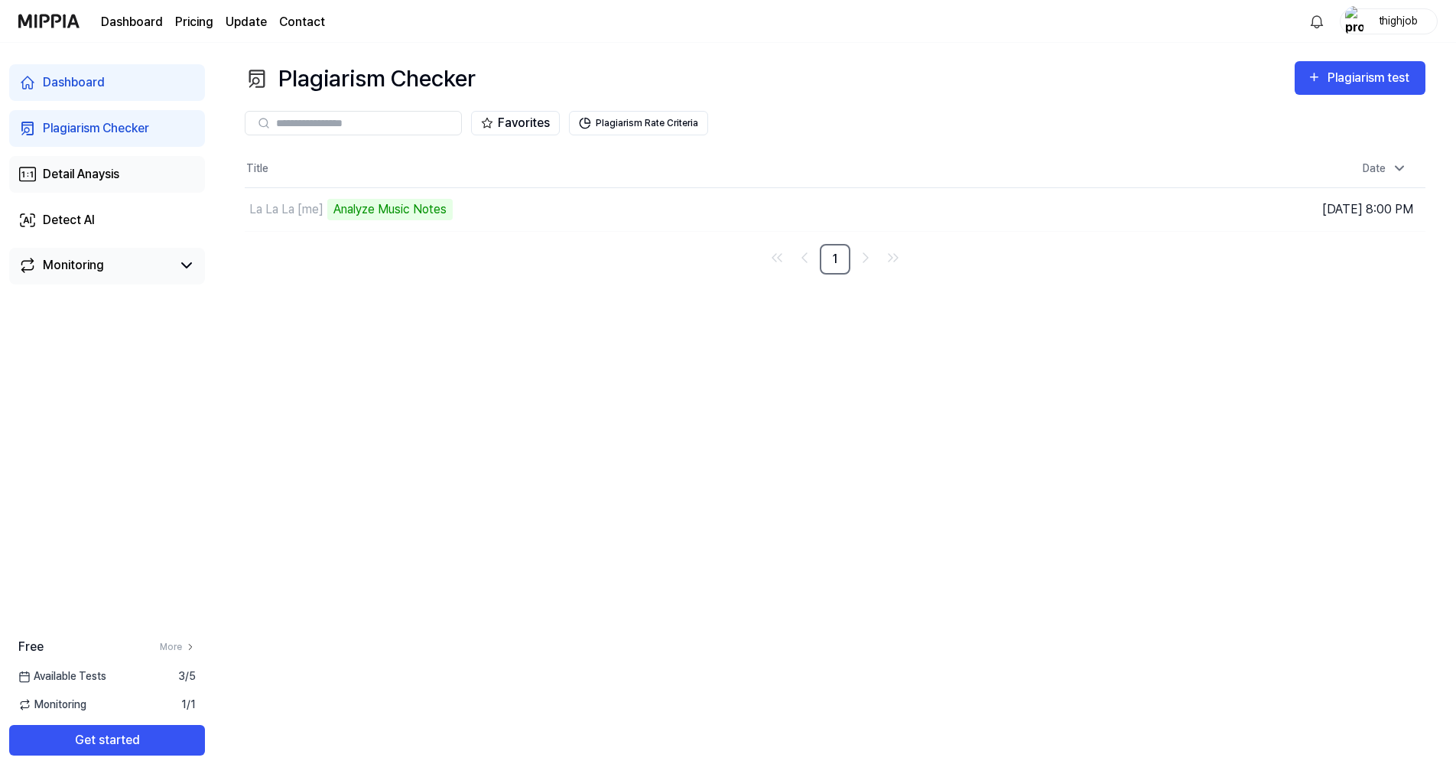
click at [57, 167] on div "Detail Anaysis" at bounding box center [81, 174] width 76 height 18
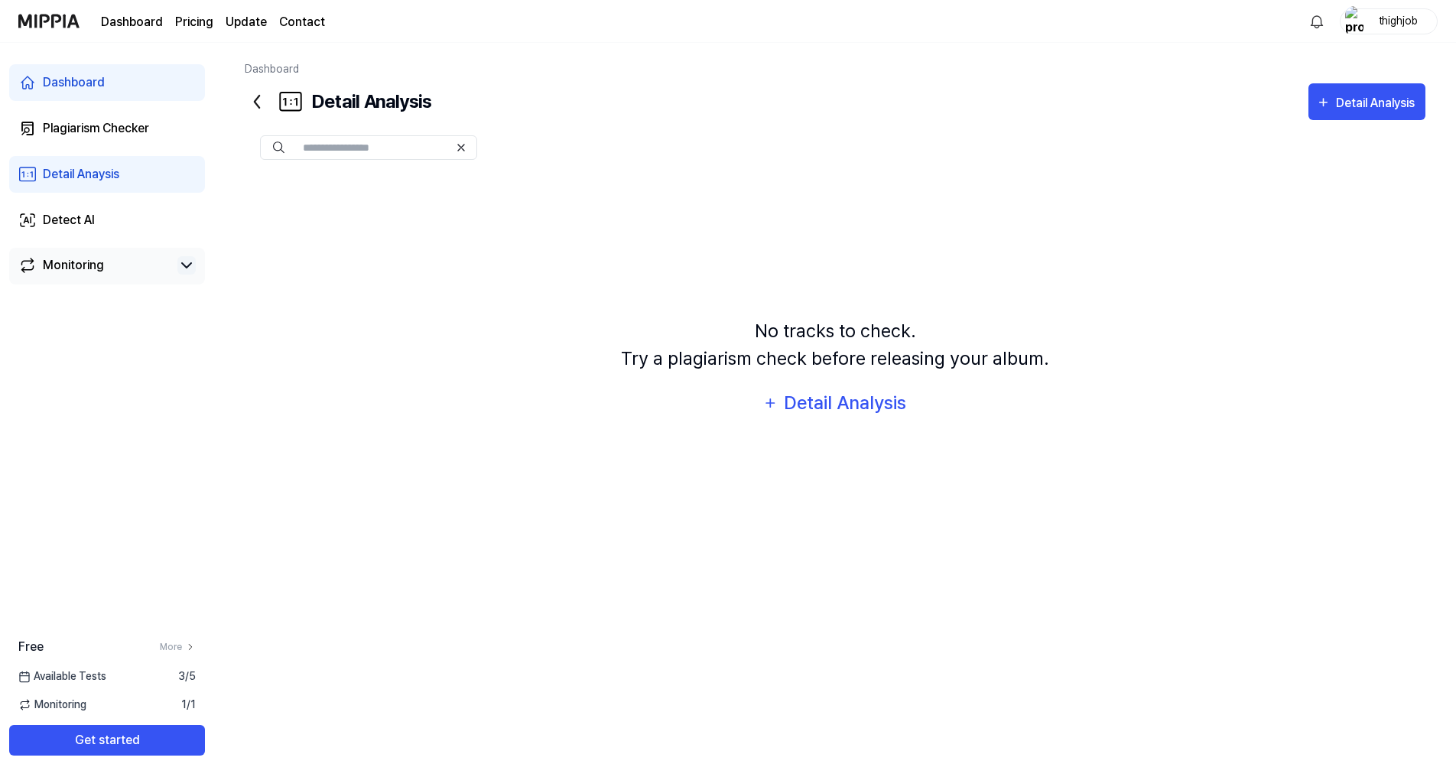
click at [191, 263] on icon at bounding box center [186, 265] width 9 height 5
click at [145, 138] on link "Plagiarism Checker" at bounding box center [107, 128] width 196 height 37
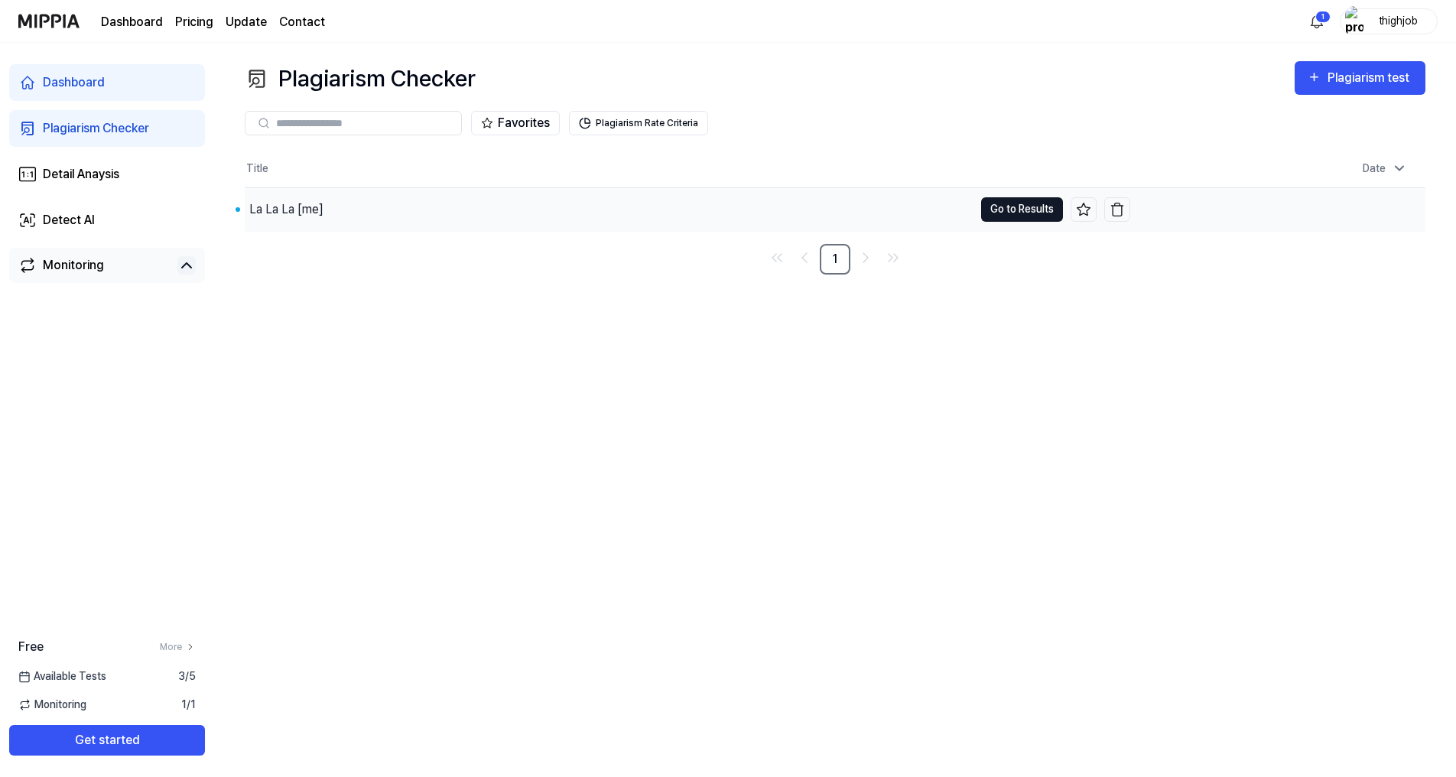
click at [998, 215] on button "Go to Results" at bounding box center [1022, 209] width 82 height 24
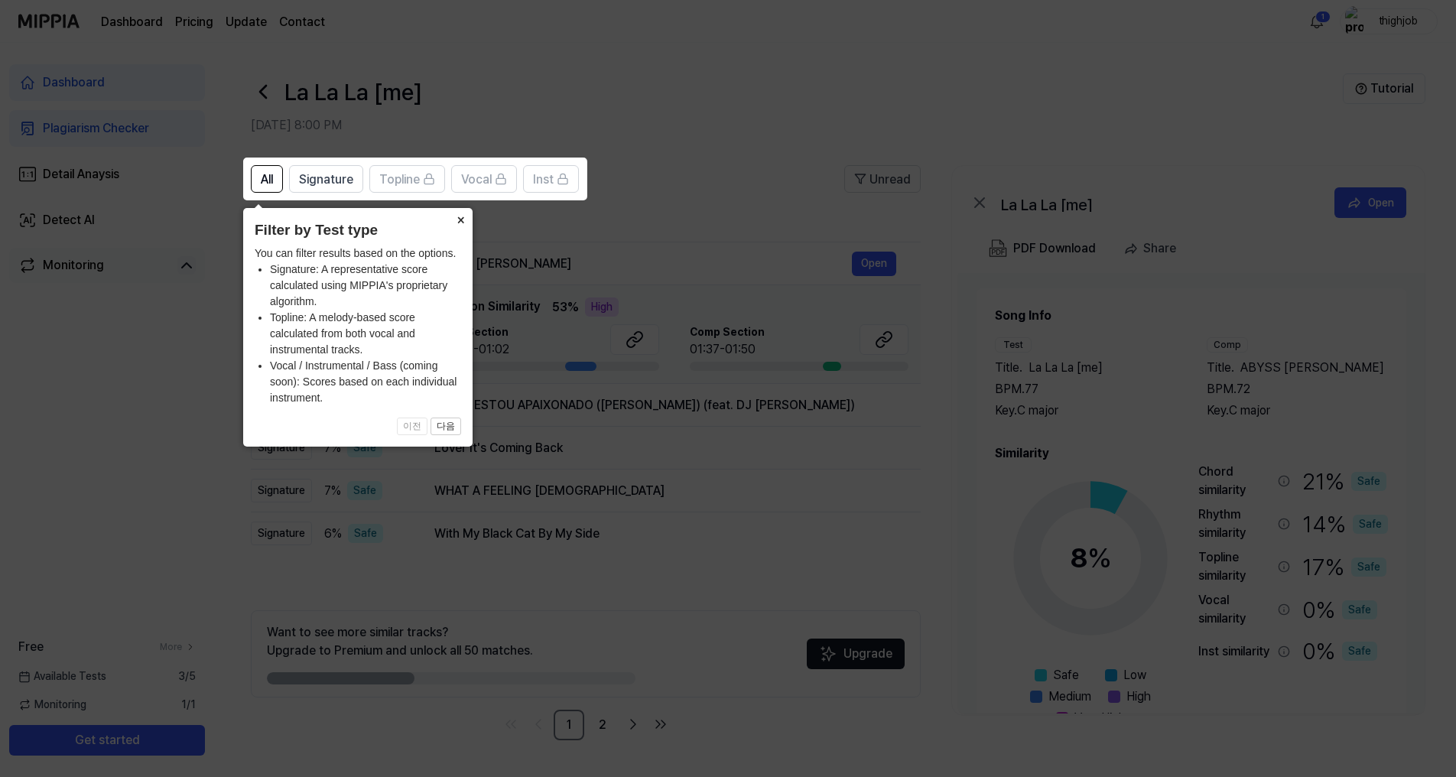
click at [450, 220] on button "×" at bounding box center [460, 218] width 24 height 21
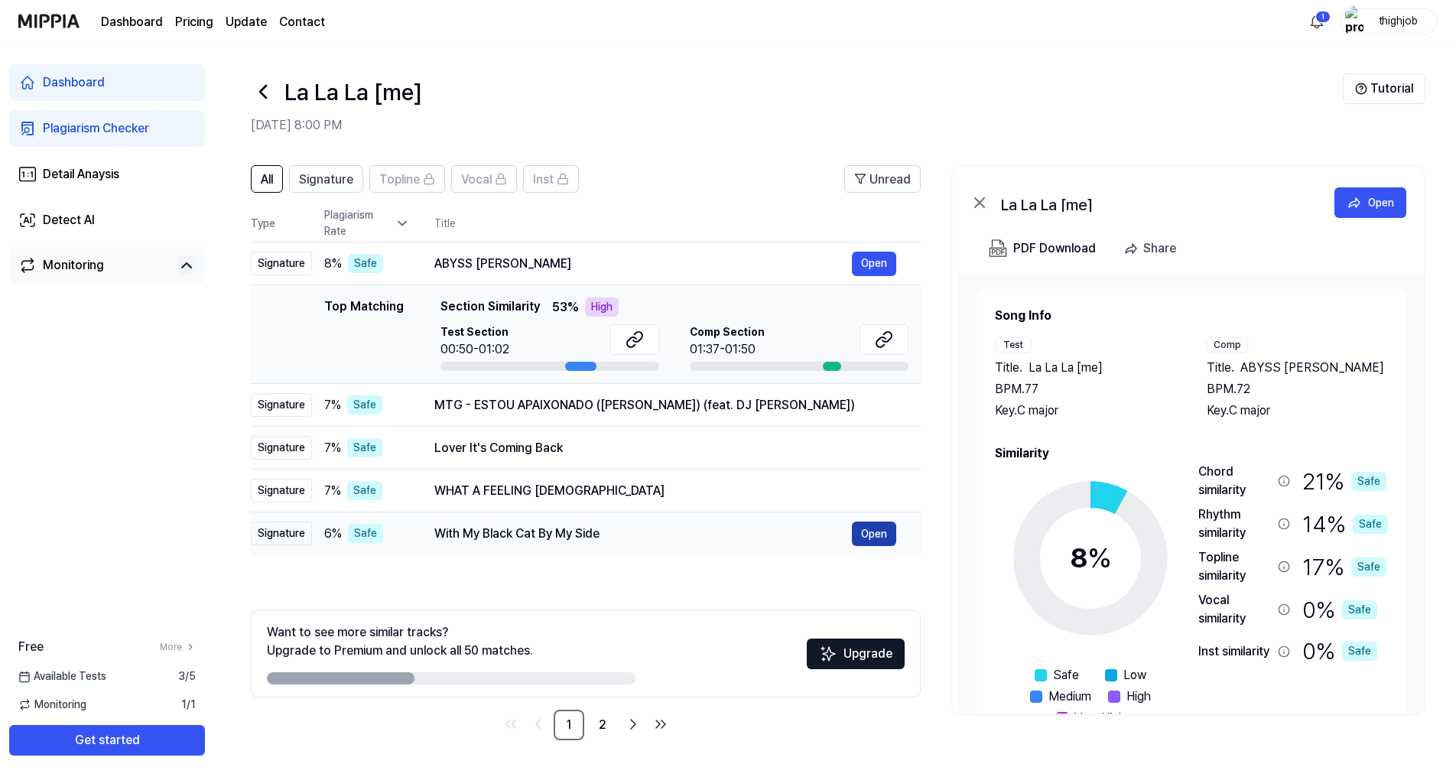
click at [869, 532] on button "Open" at bounding box center [874, 534] width 44 height 24
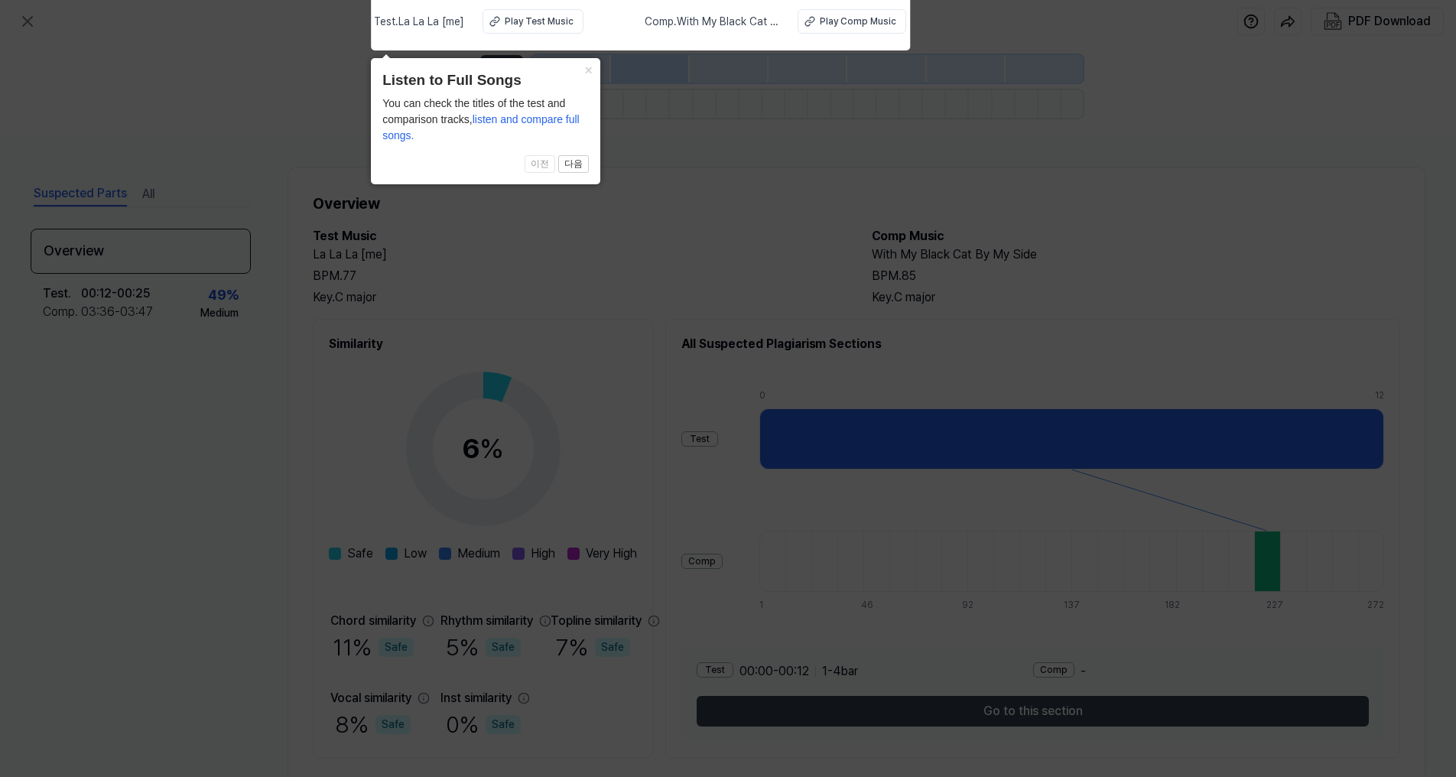
click at [594, 216] on icon at bounding box center [728, 384] width 1456 height 785
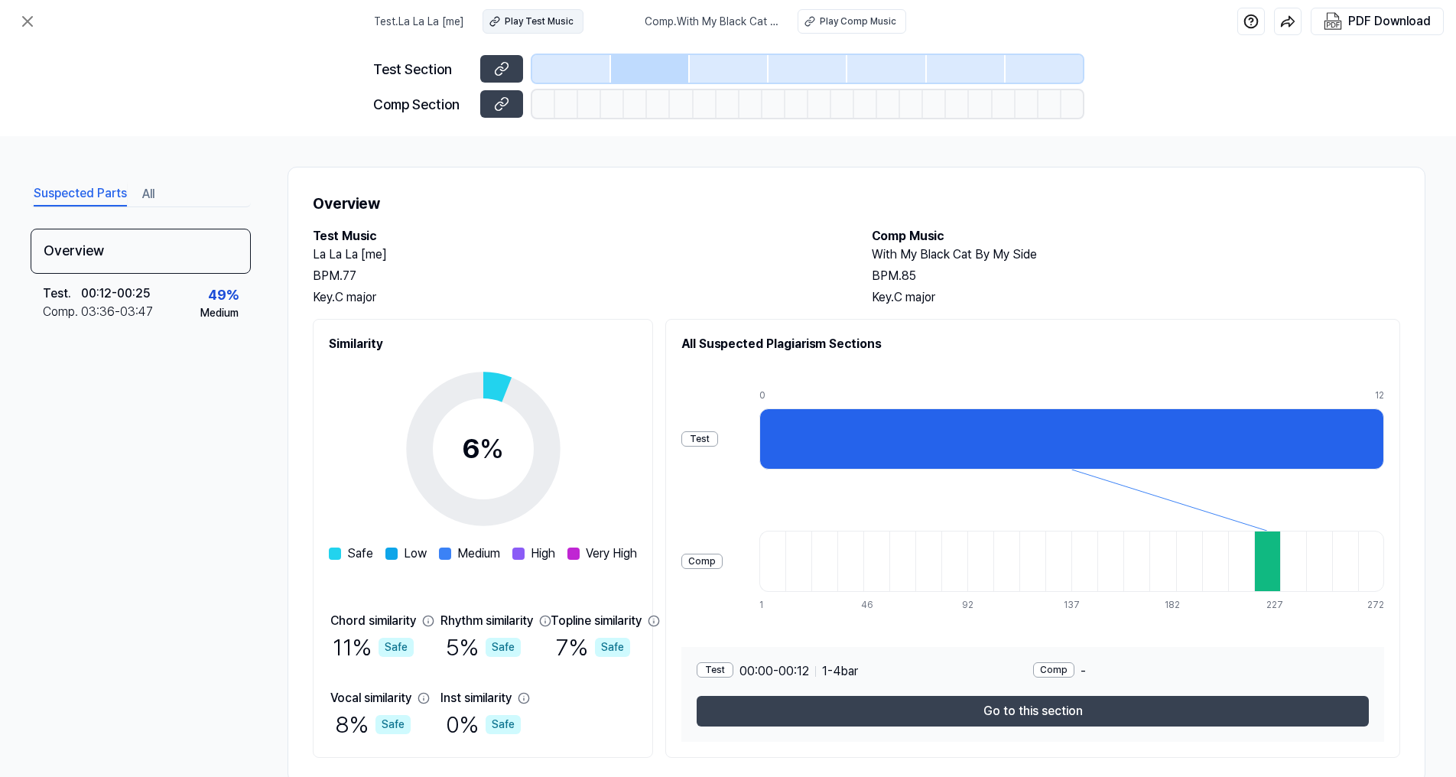
click at [571, 13] on button "Play Test Music" at bounding box center [533, 21] width 101 height 24
click at [818, 18] on button "Play Comp Music" at bounding box center [852, 21] width 109 height 24
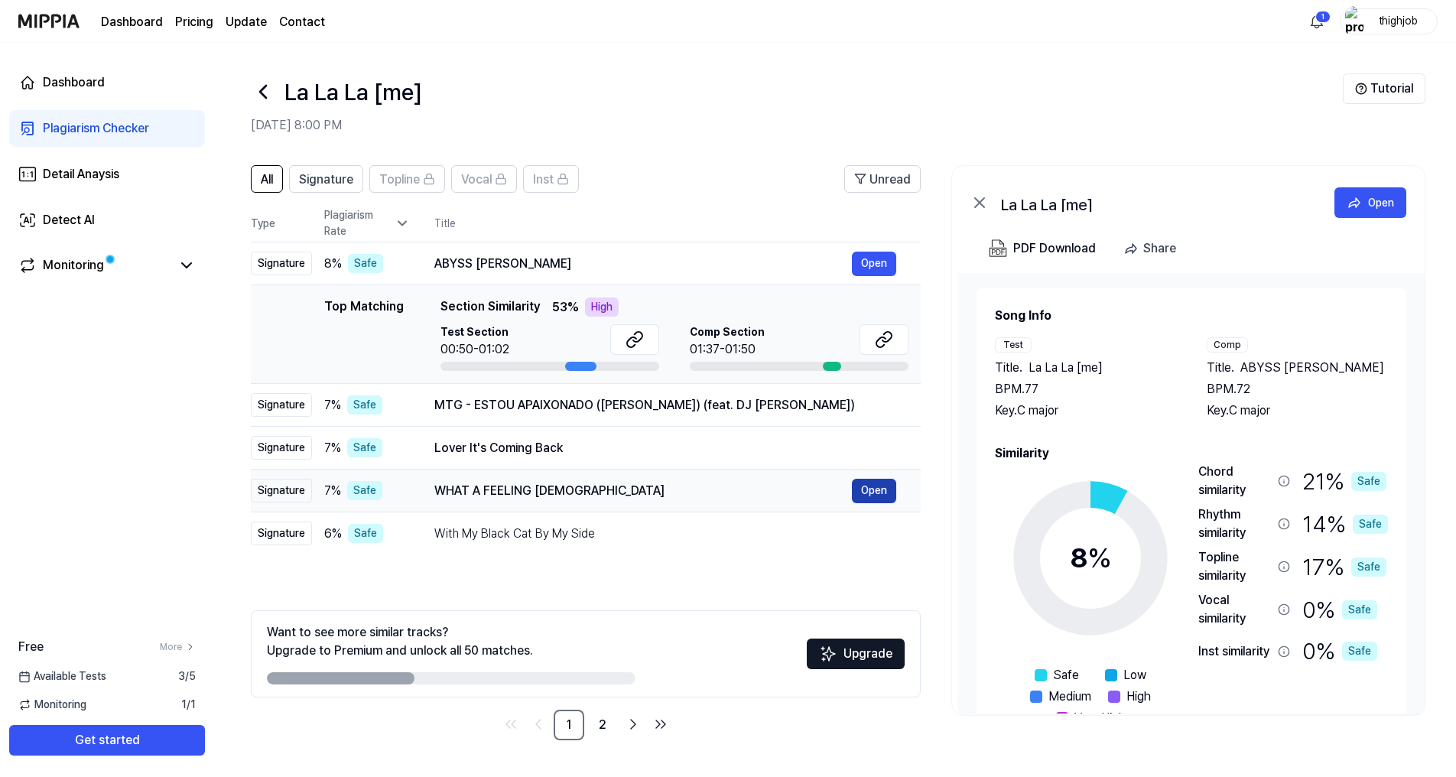
click at [866, 490] on button "Open" at bounding box center [874, 491] width 44 height 24
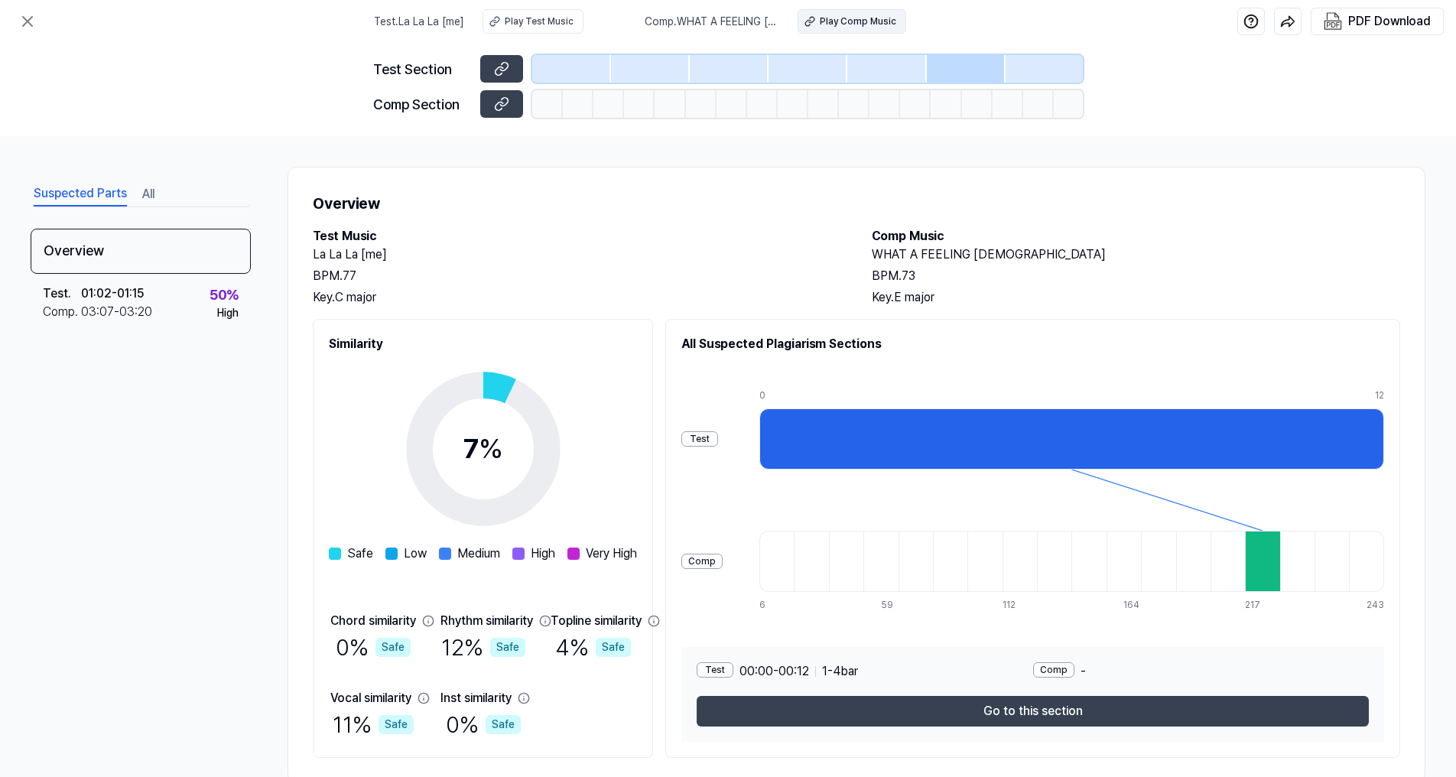
click at [830, 23] on div "Play Comp Music" at bounding box center [858, 22] width 76 height 14
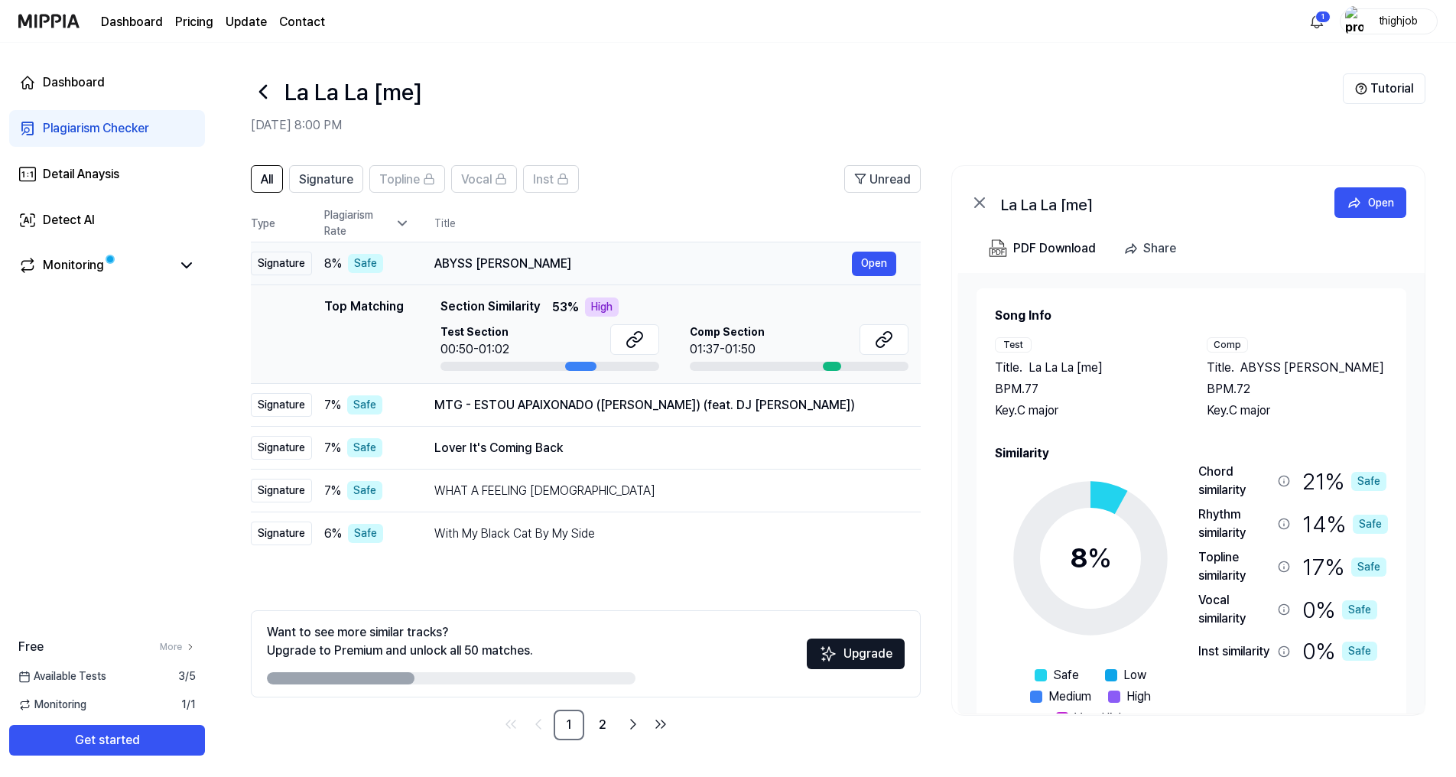
click at [567, 265] on div "ABYSS JIN" at bounding box center [643, 264] width 418 height 18
click at [302, 263] on div "Signature" at bounding box center [281, 264] width 61 height 24
click at [642, 262] on div "ABYSS JIN" at bounding box center [643, 264] width 418 height 18
click at [633, 343] on icon at bounding box center [635, 339] width 18 height 18
